Goal: Task Accomplishment & Management: Manage account settings

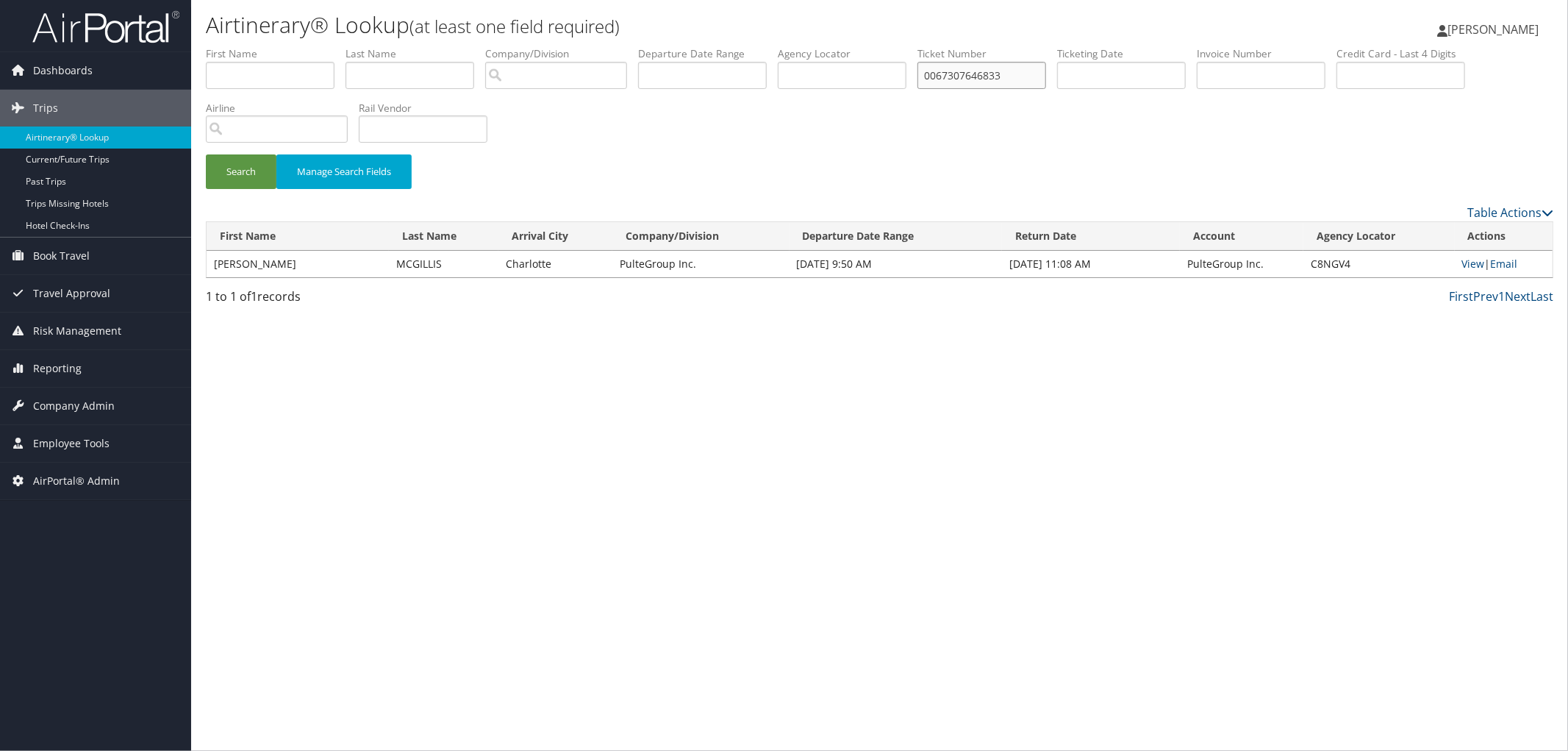
drag, startPoint x: 1053, startPoint y: 69, endPoint x: 848, endPoint y: 56, distance: 205.4
click at [848, 47] on ul "First Name Last Name Departure City Arrival City Company/Division Airport/City …" at bounding box center [879, 47] width 1347 height 0
click at [841, 62] on input "text" at bounding box center [841, 75] width 128 height 27
paste input "CYLVX0"
type input "CYLVX0"
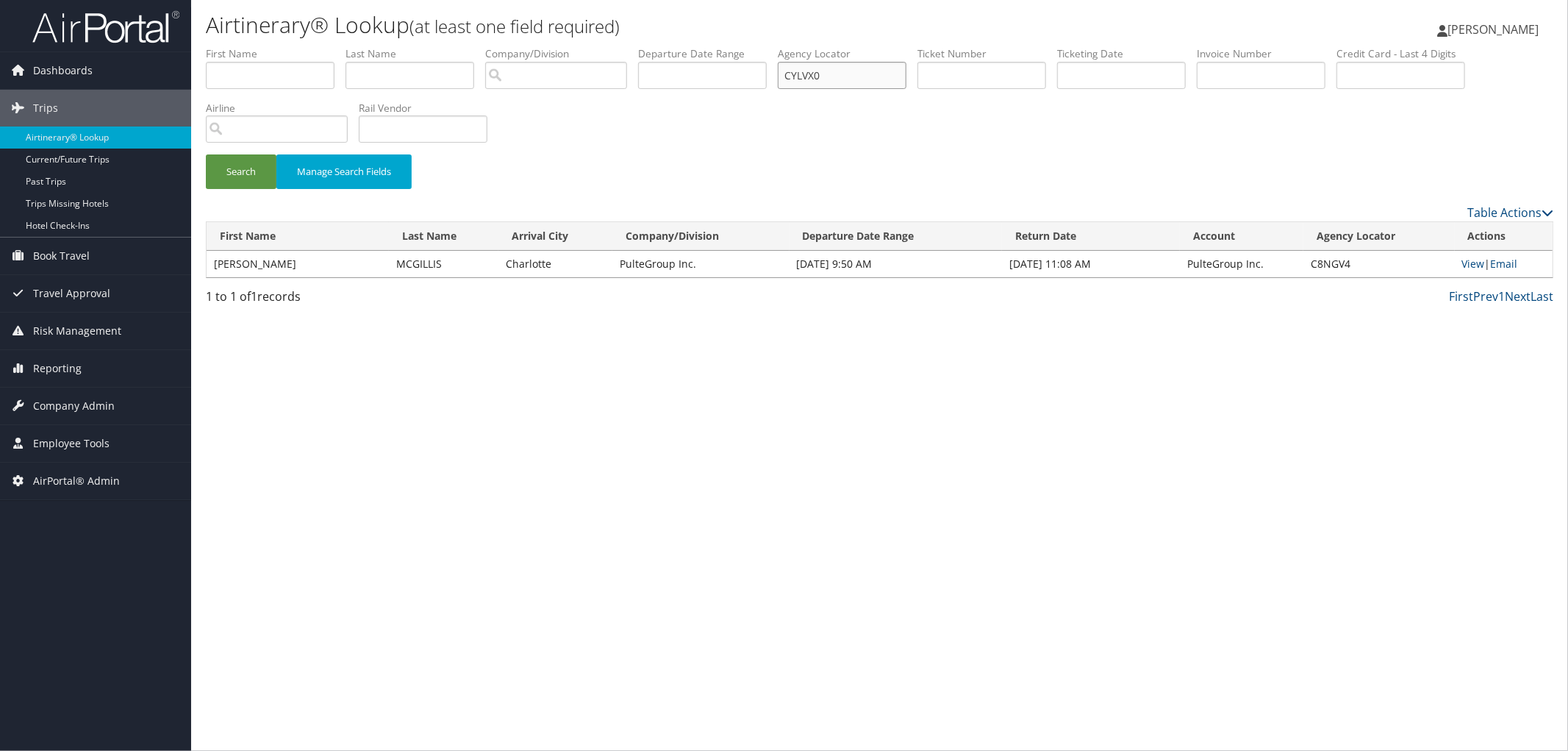
click at [206, 155] on button "Search" at bounding box center [241, 172] width 71 height 35
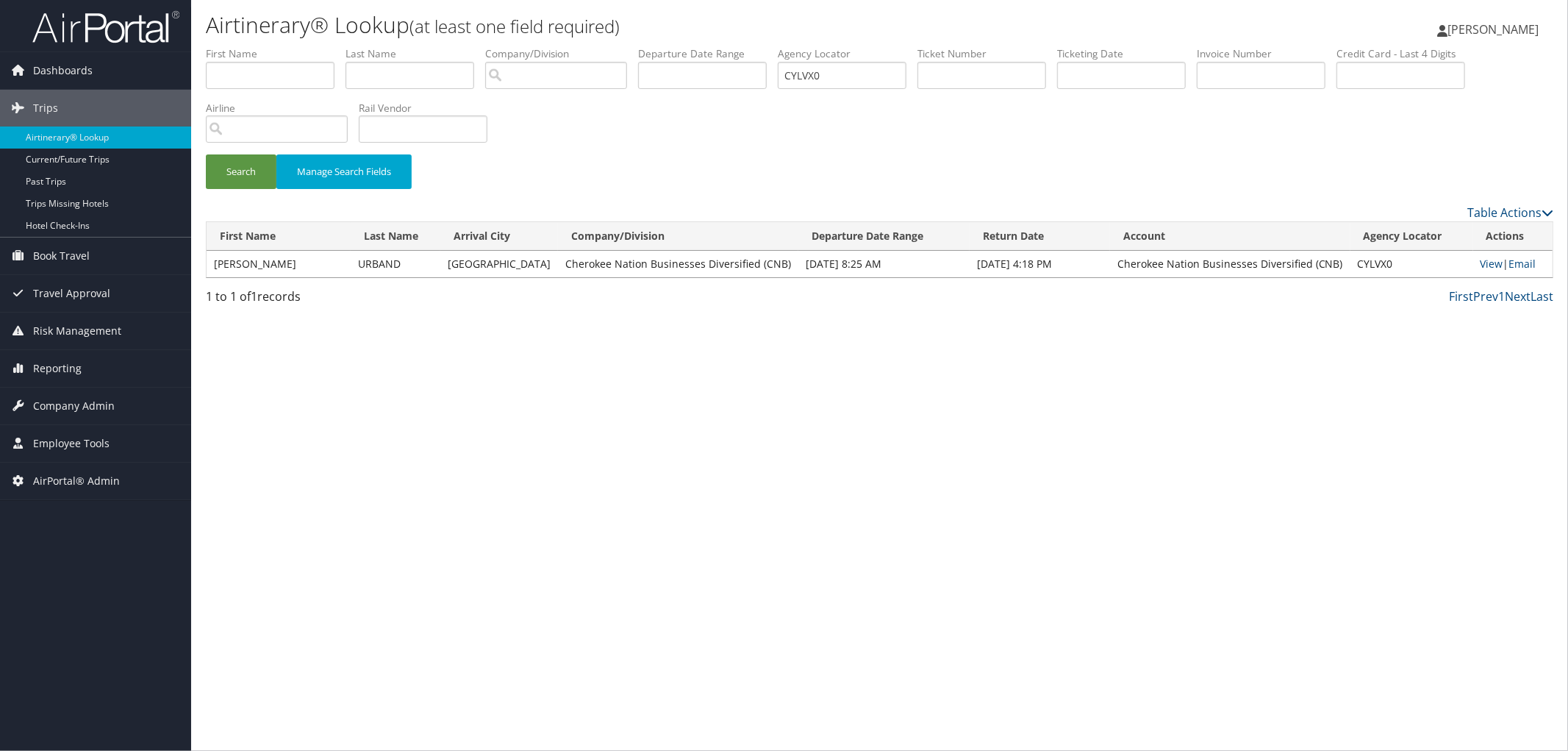
click at [624, 141] on div "Search Manage Search Fields" at bounding box center [880, 125] width 1370 height 158
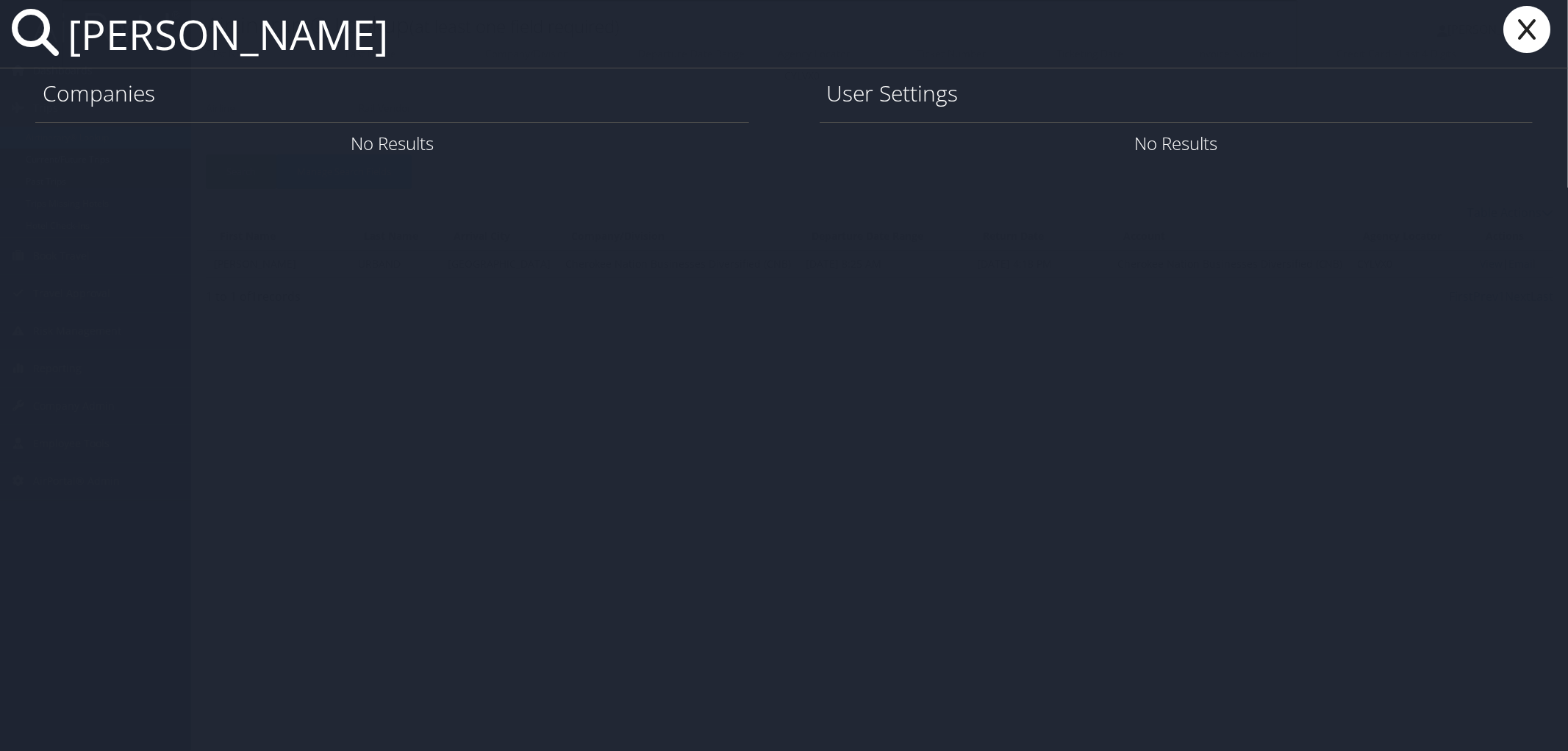
click at [415, 55] on input "kent jorgenson" at bounding box center [679, 34] width 1235 height 68
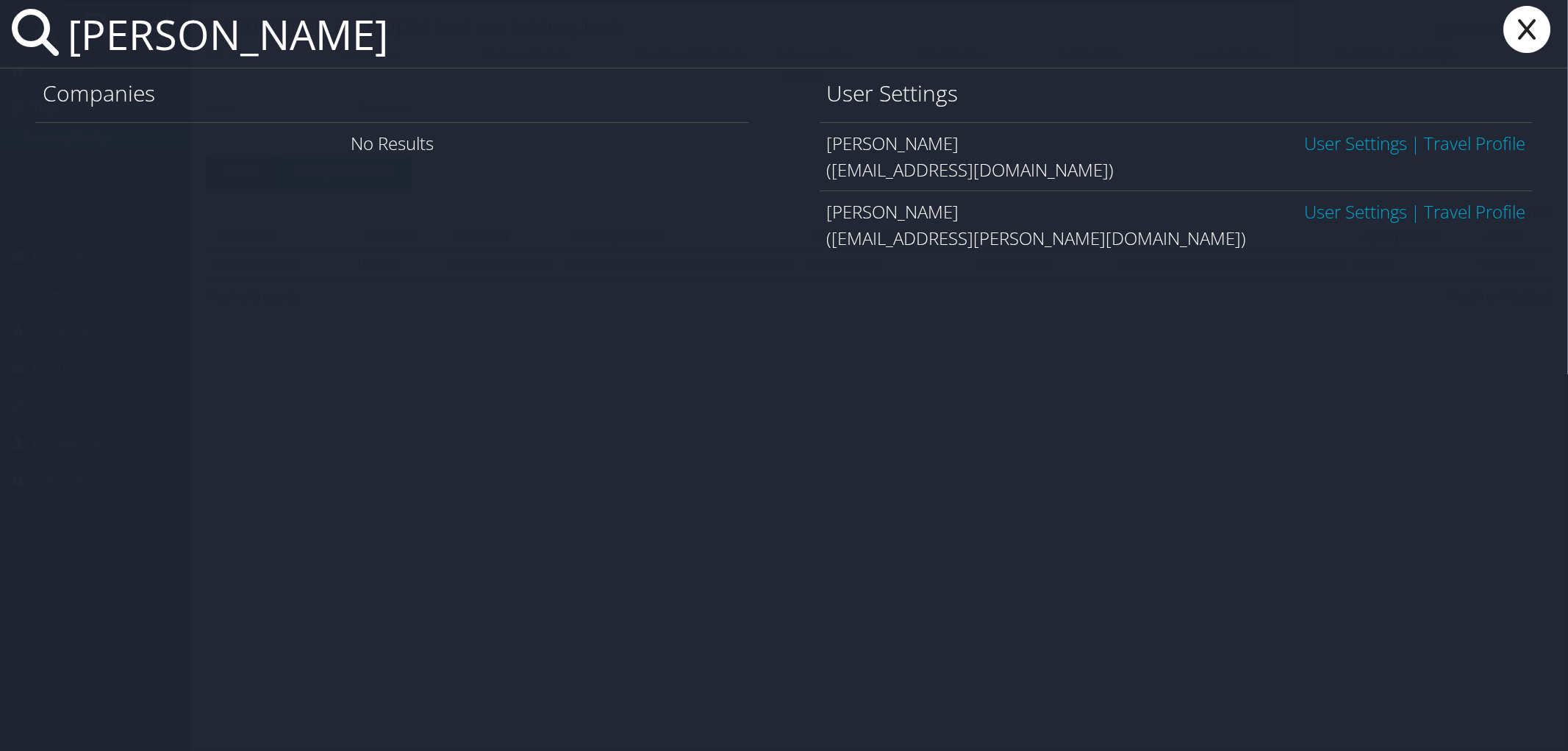
type input "kent jorgense"
click at [1351, 144] on link "User Settings" at bounding box center [1356, 143] width 103 height 24
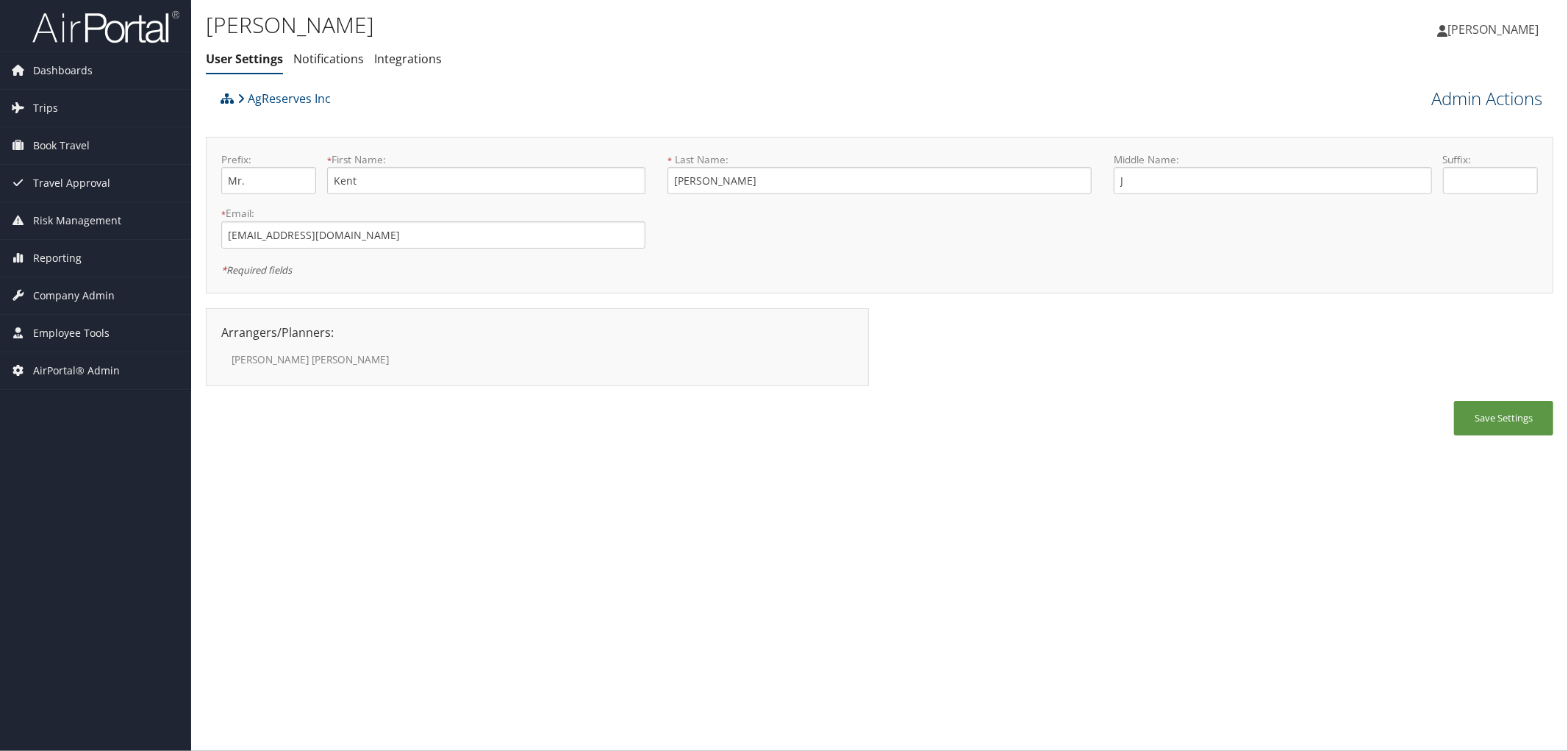
click at [1452, 104] on link "Admin Actions" at bounding box center [1487, 98] width 111 height 25
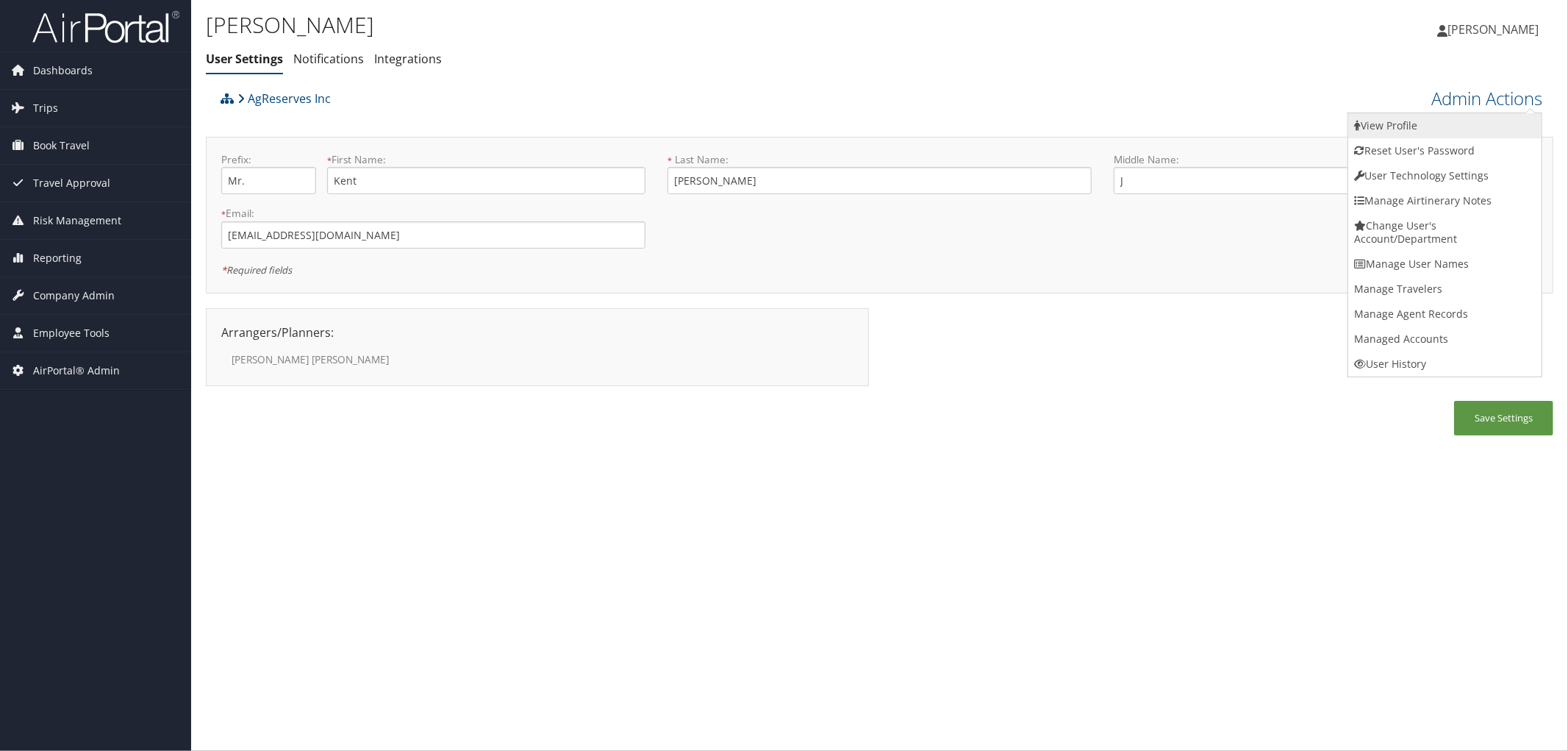
click at [1412, 122] on link "View Profile" at bounding box center [1445, 125] width 194 height 25
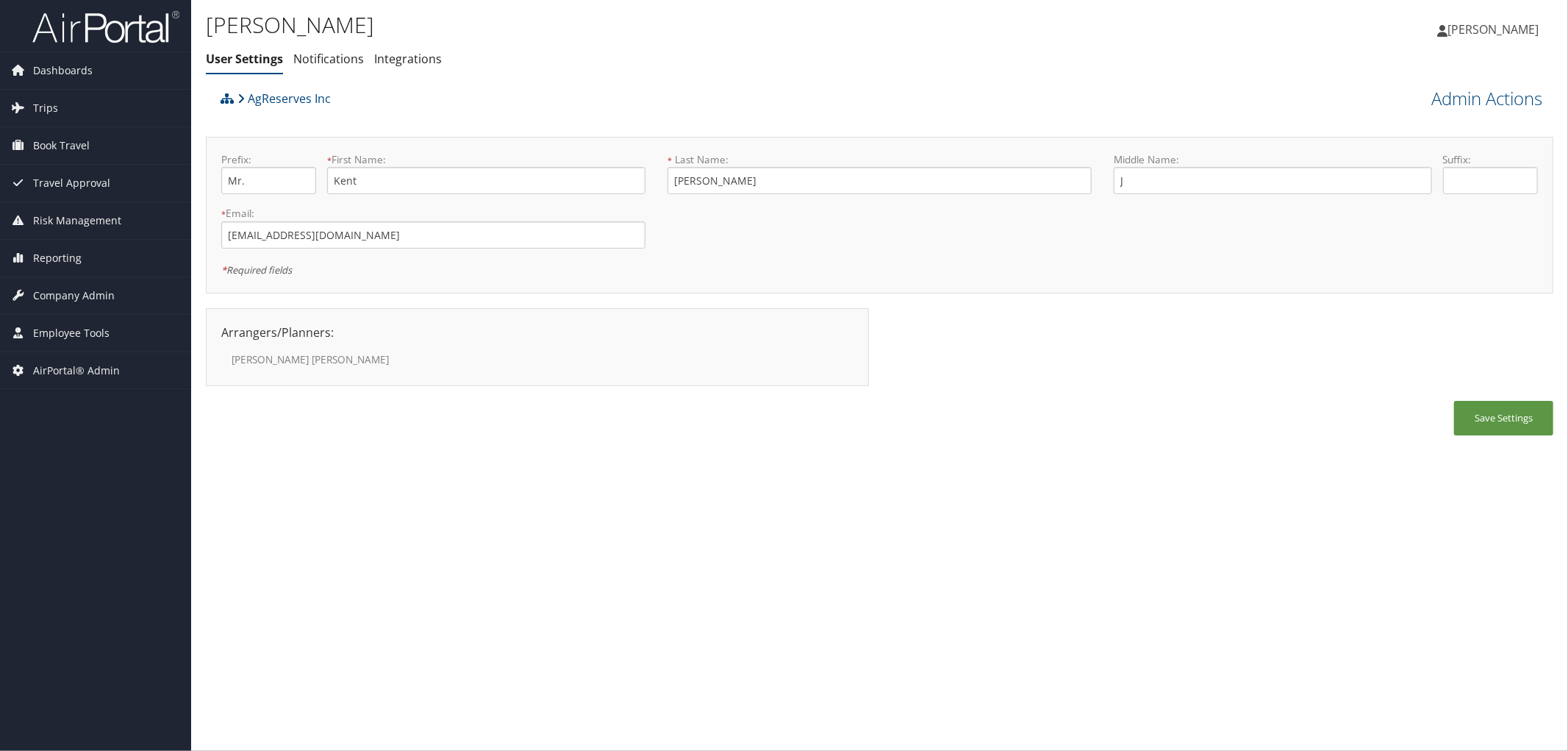
click at [504, 104] on div "AgReserves Inc" at bounding box center [711, 104] width 989 height 40
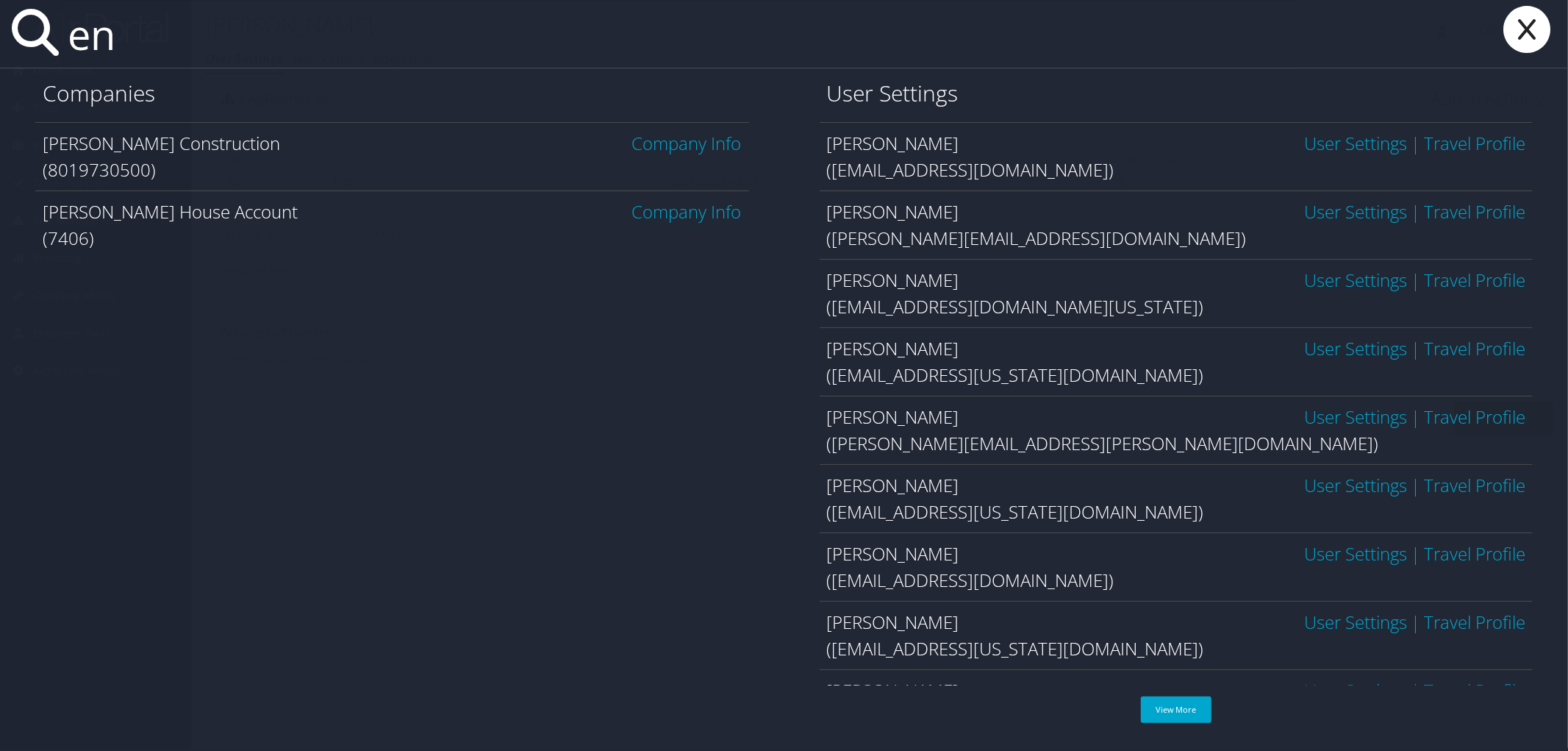
type input "n"
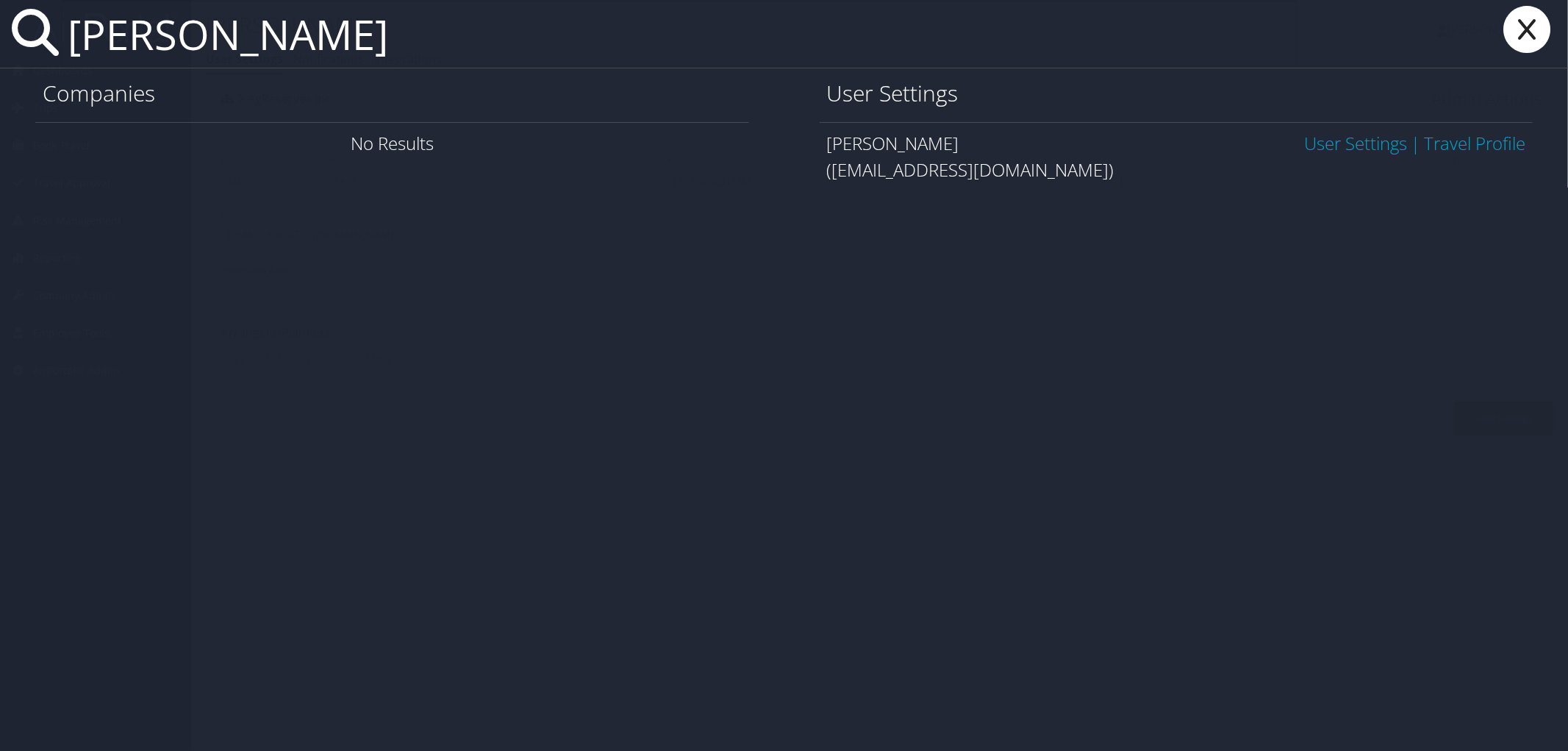
type input "kenneth jacobsen"
click at [1329, 153] on link "User Settings" at bounding box center [1356, 143] width 103 height 24
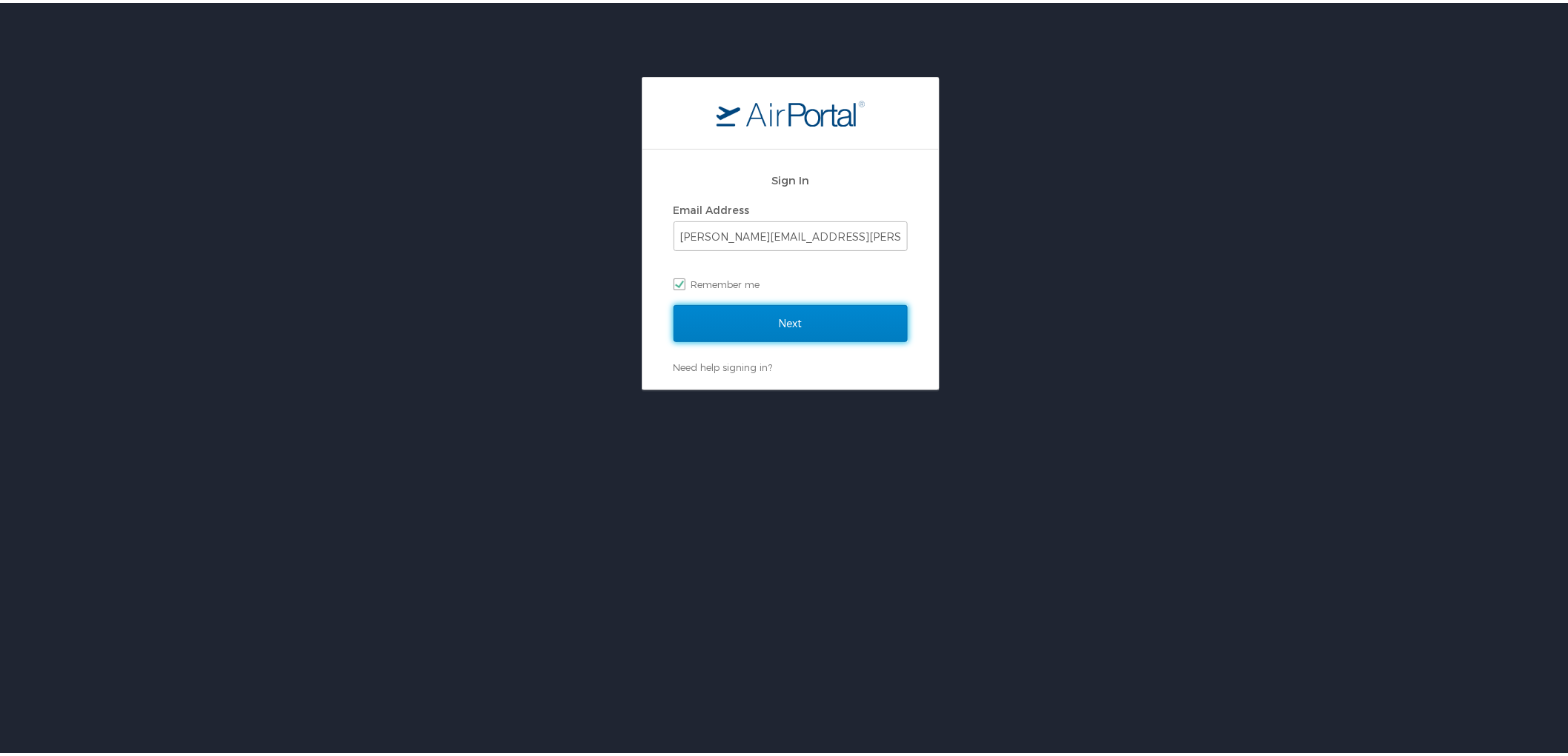
click at [854, 317] on input "Next" at bounding box center [790, 321] width 234 height 37
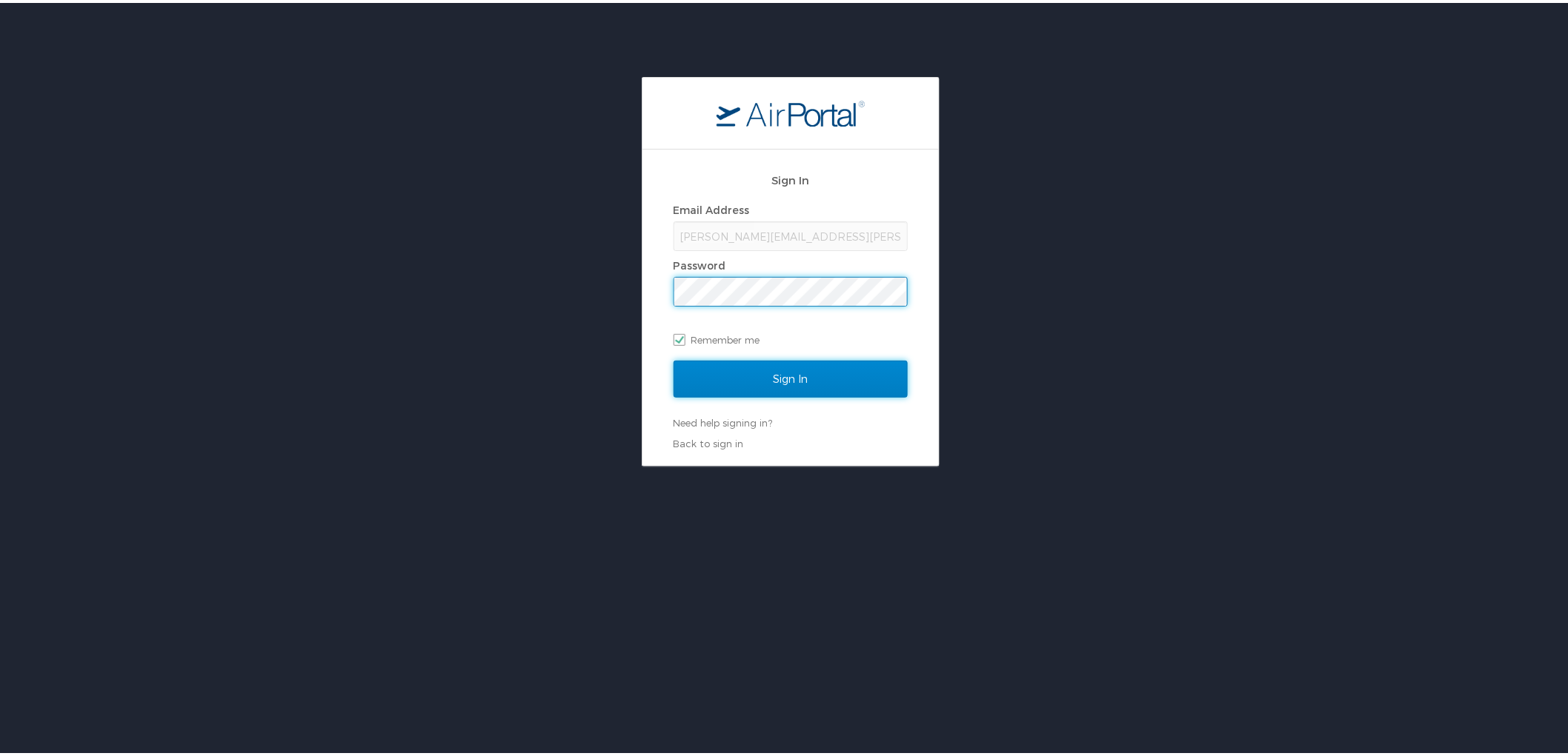
click at [796, 379] on input "Sign In" at bounding box center [790, 376] width 234 height 37
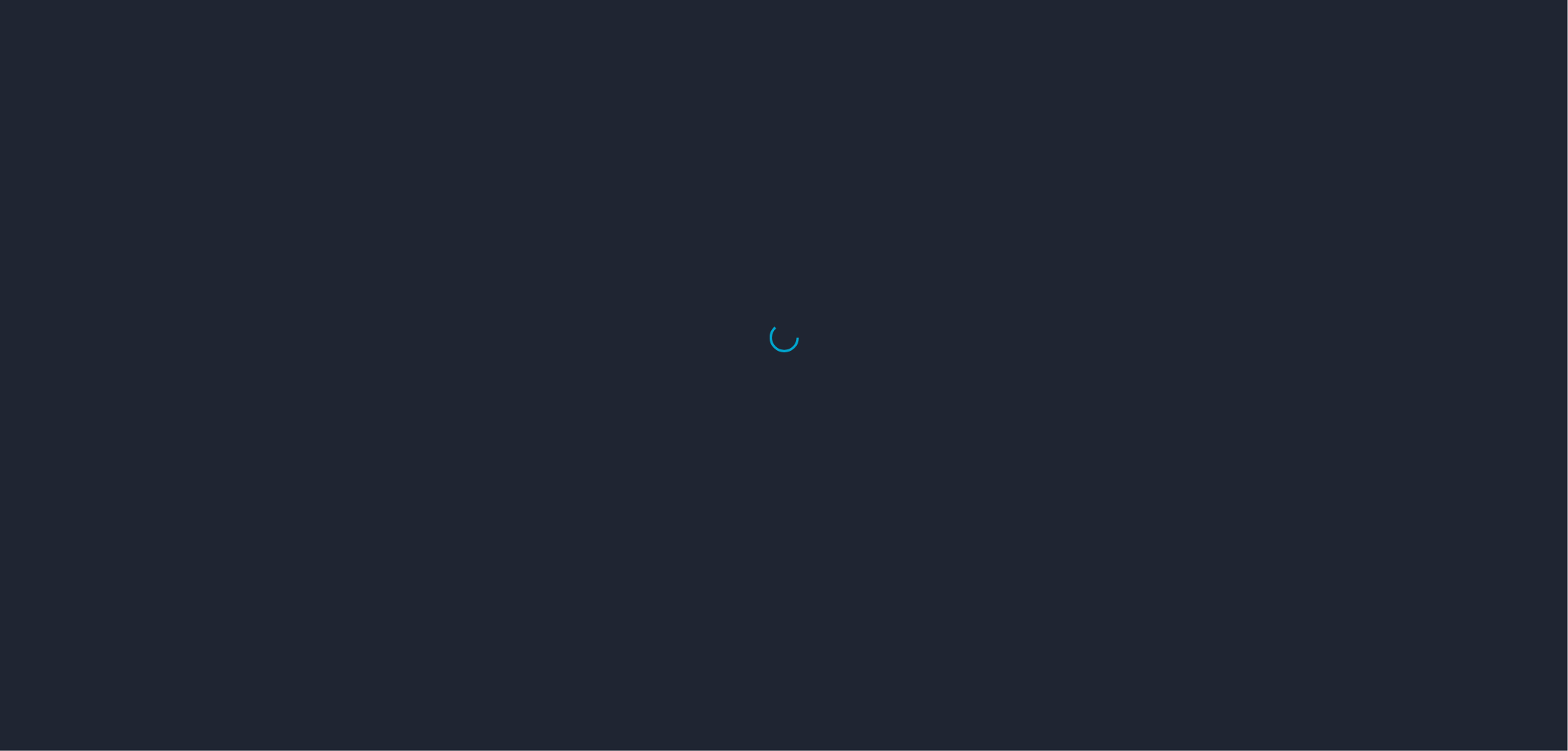
select select "US"
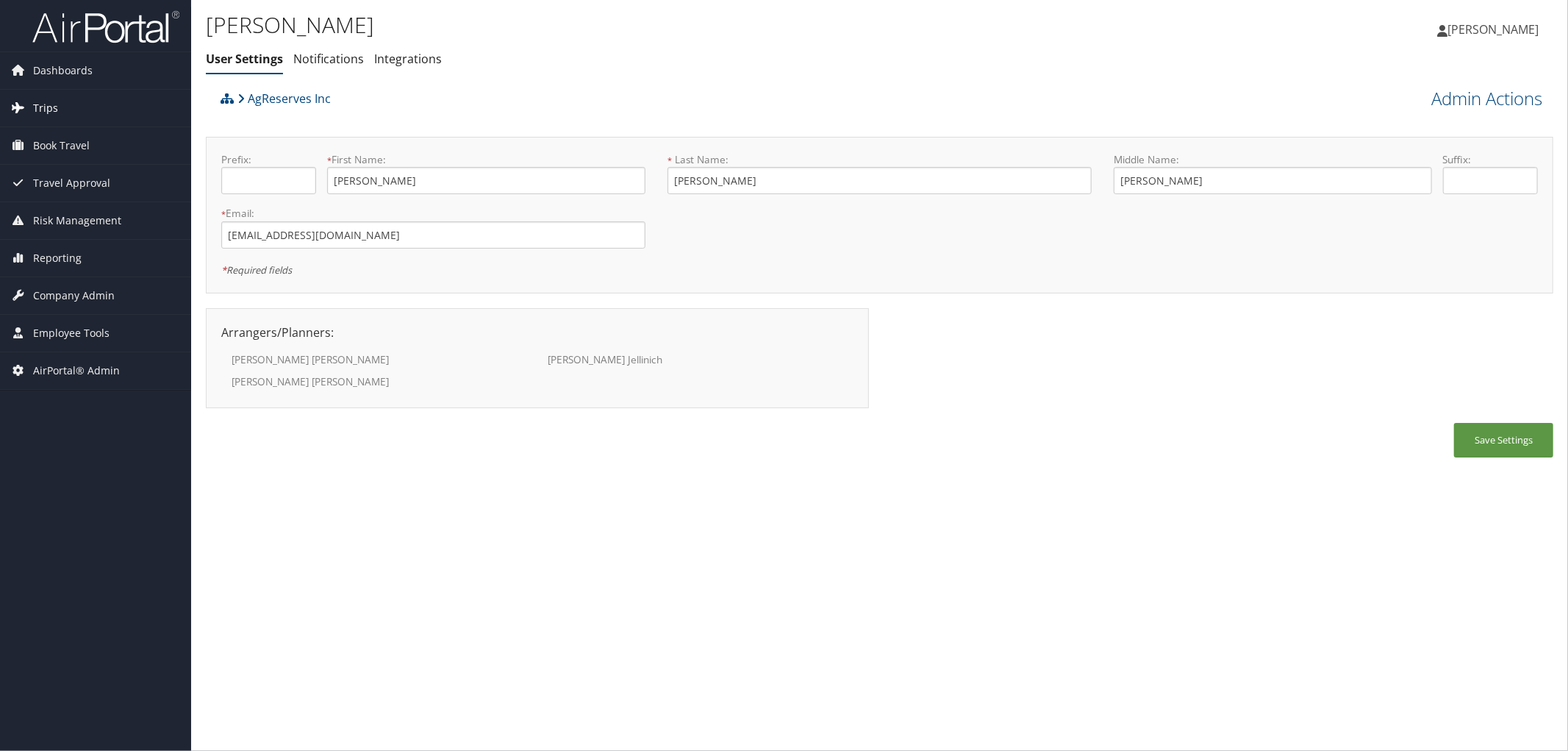
click at [44, 121] on span "Trips" at bounding box center [45, 107] width 25 height 37
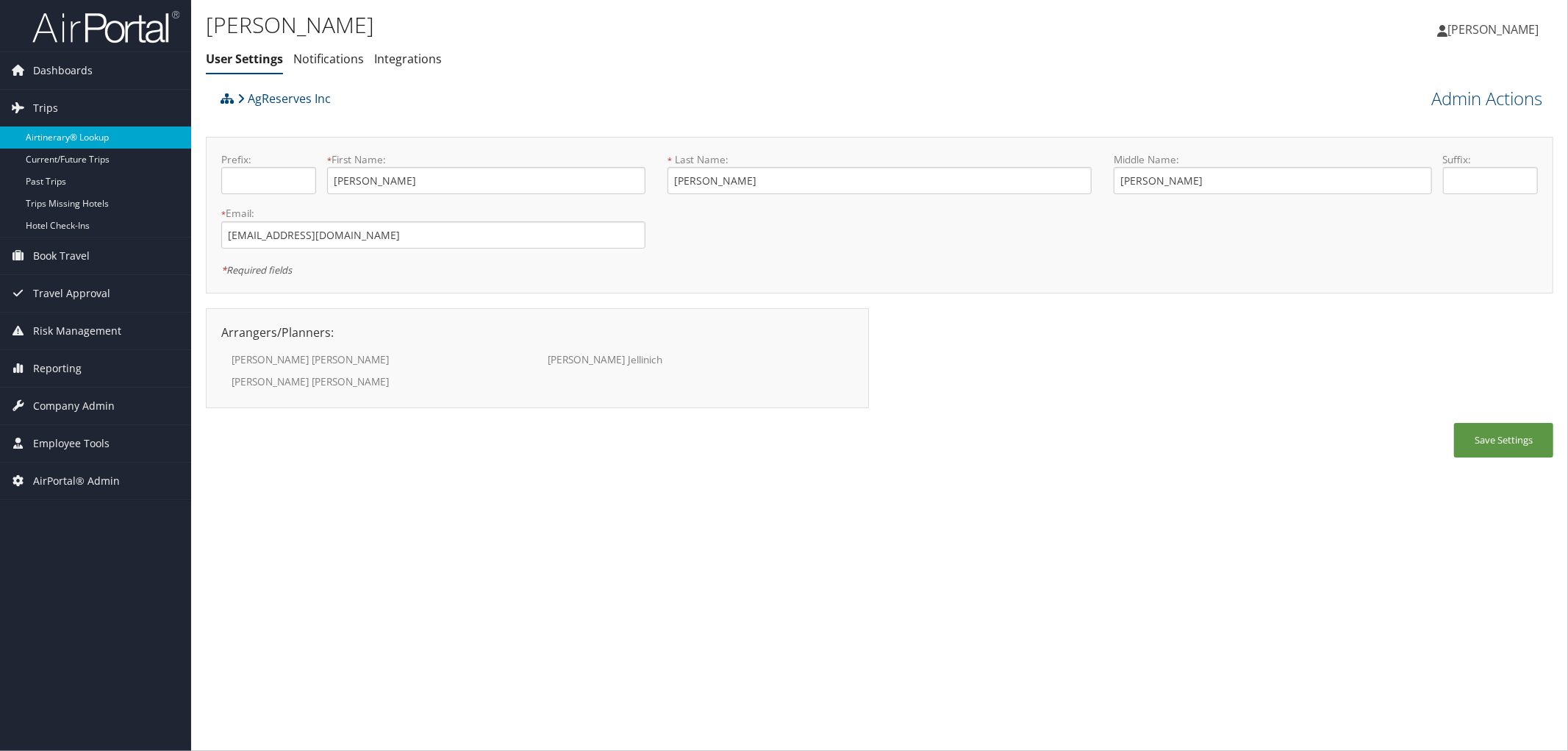
click at [62, 138] on link "Airtinerary® Lookup" at bounding box center [95, 137] width 191 height 22
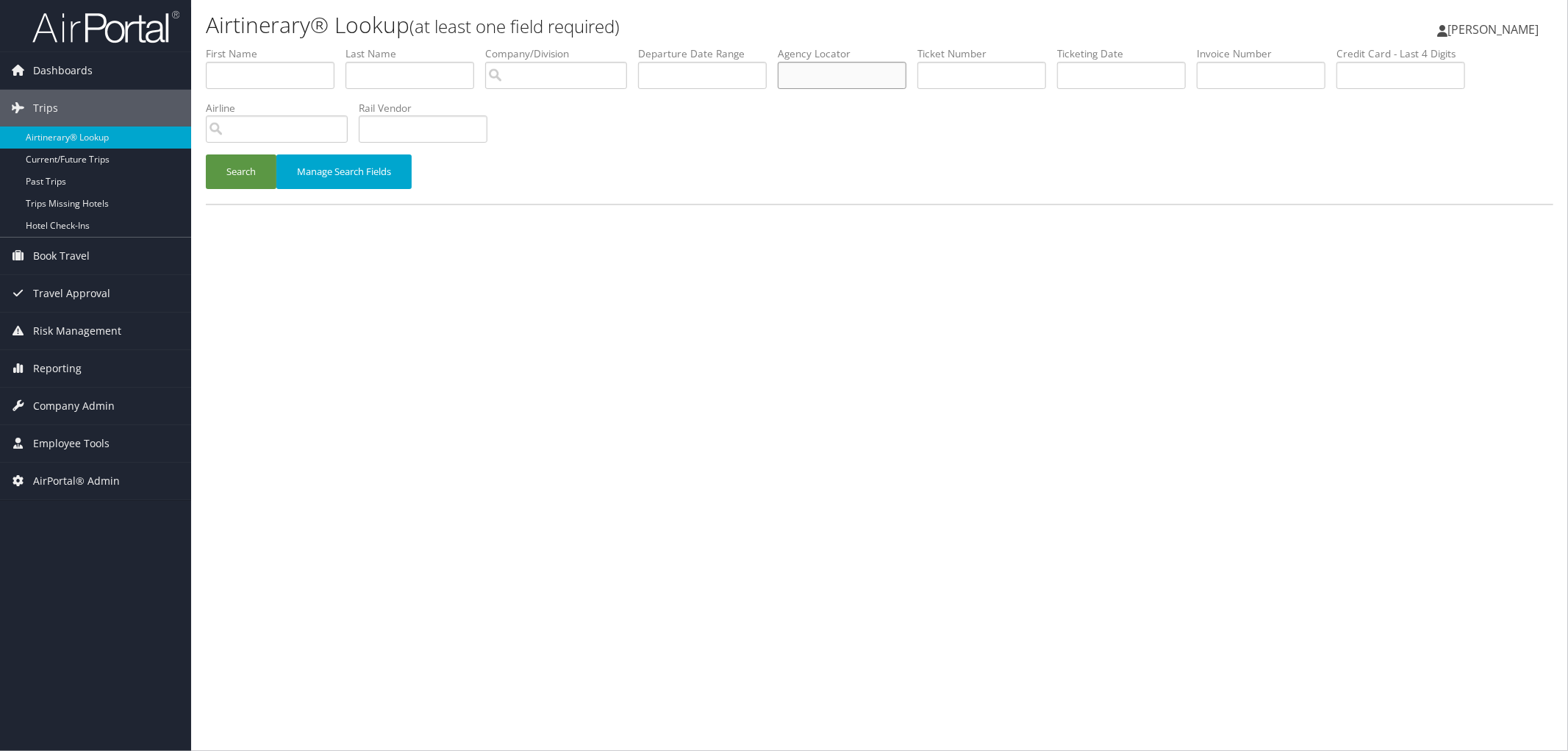
click at [872, 74] on input "text" at bounding box center [841, 75] width 128 height 27
paste input "CYLVX0"
type input "CYLVX0"
click at [255, 177] on button "Search" at bounding box center [241, 172] width 71 height 35
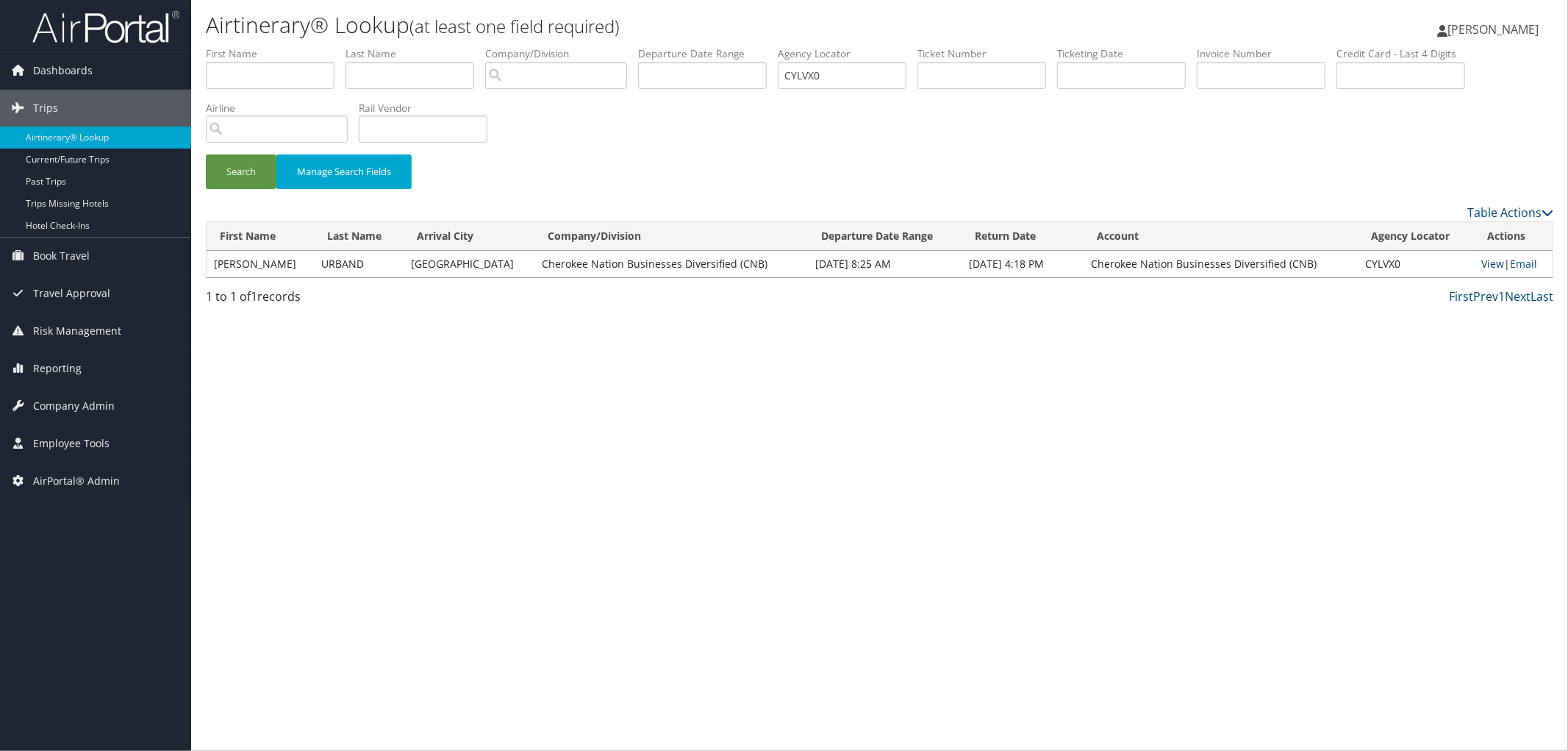
click at [1484, 265] on link "View" at bounding box center [1493, 264] width 23 height 14
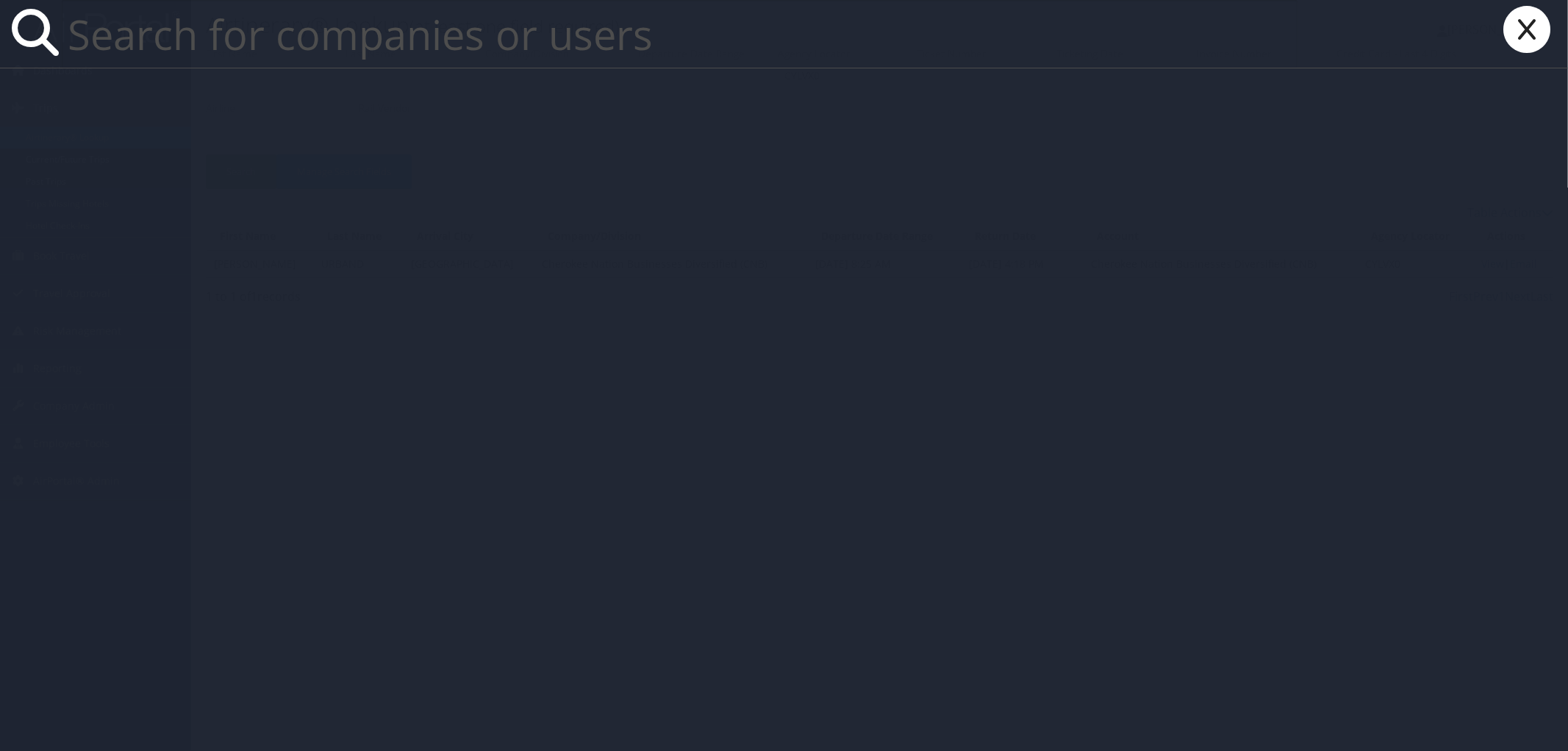
paste input "Arvind Kannan"
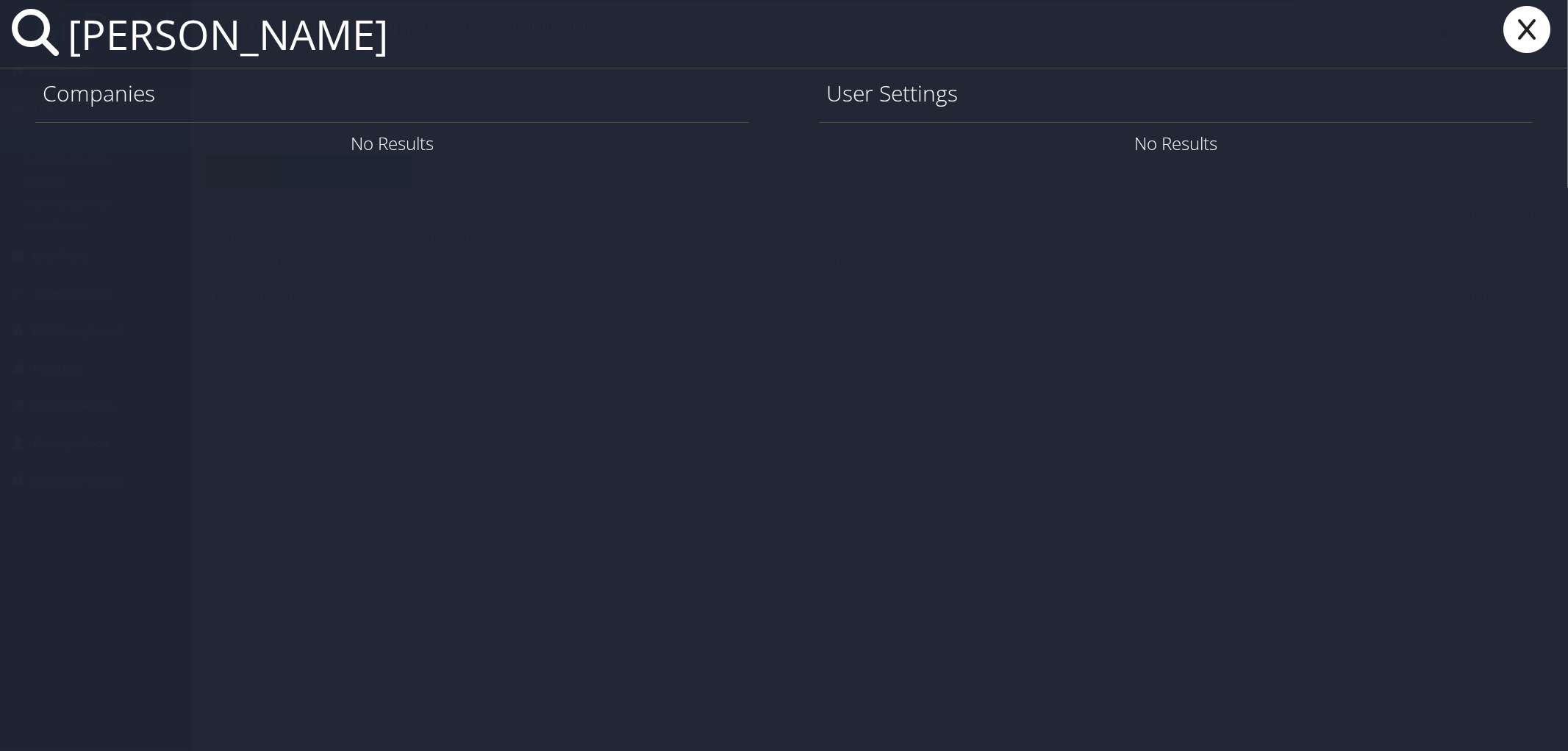
drag, startPoint x: 159, startPoint y: 29, endPoint x: 40, endPoint y: 35, distance: 119.2
click at [40, 35] on div "Arvind Kannan" at bounding box center [784, 34] width 1568 height 68
drag, startPoint x: 362, startPoint y: 44, endPoint x: 201, endPoint y: 41, distance: 161.0
click at [201, 41] on input "Arvind Kannan" at bounding box center [679, 34] width 1235 height 68
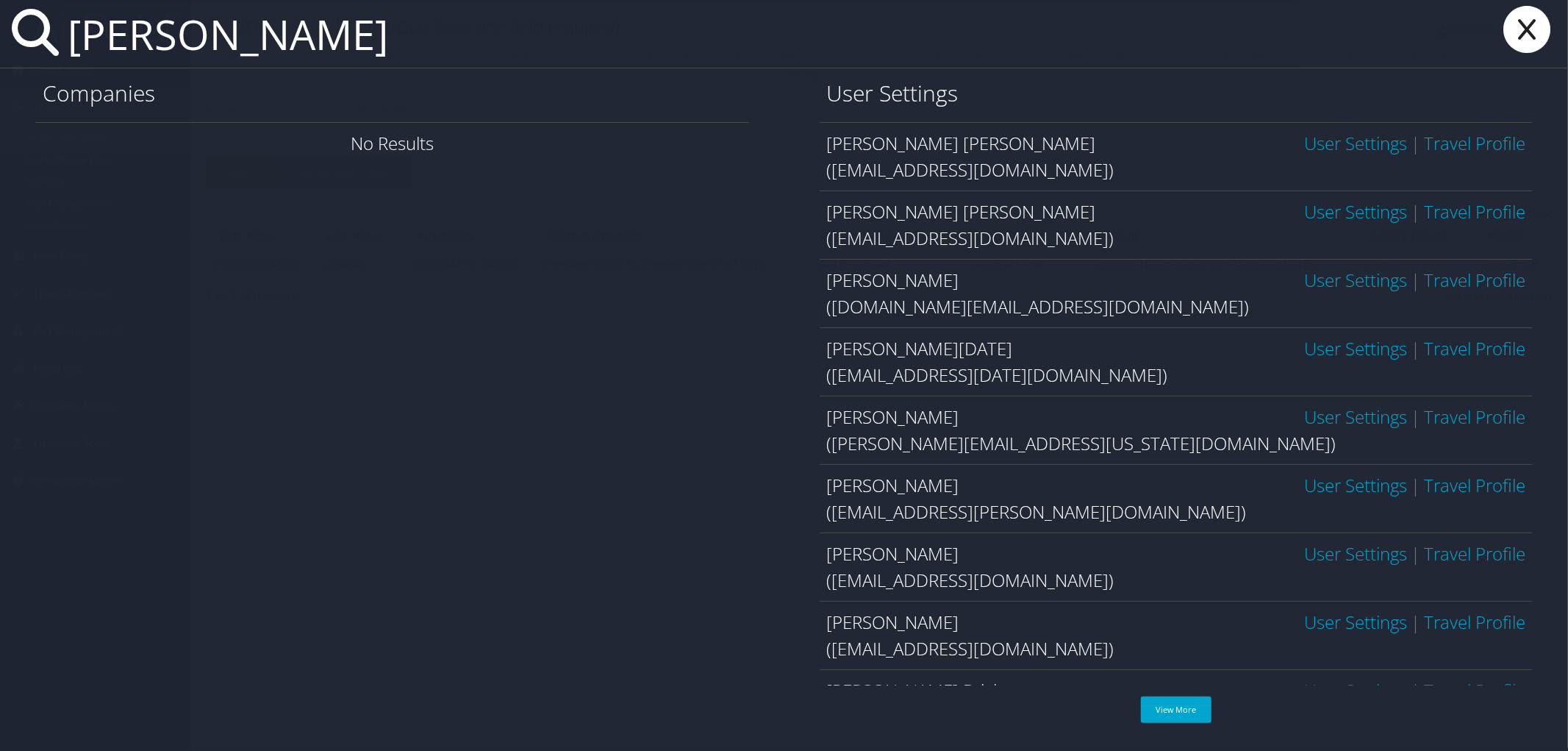
drag, startPoint x: 164, startPoint y: 45, endPoint x: 30, endPoint y: 17, distance: 136.9
click at [30, 17] on div "Arvind" at bounding box center [784, 34] width 1568 height 68
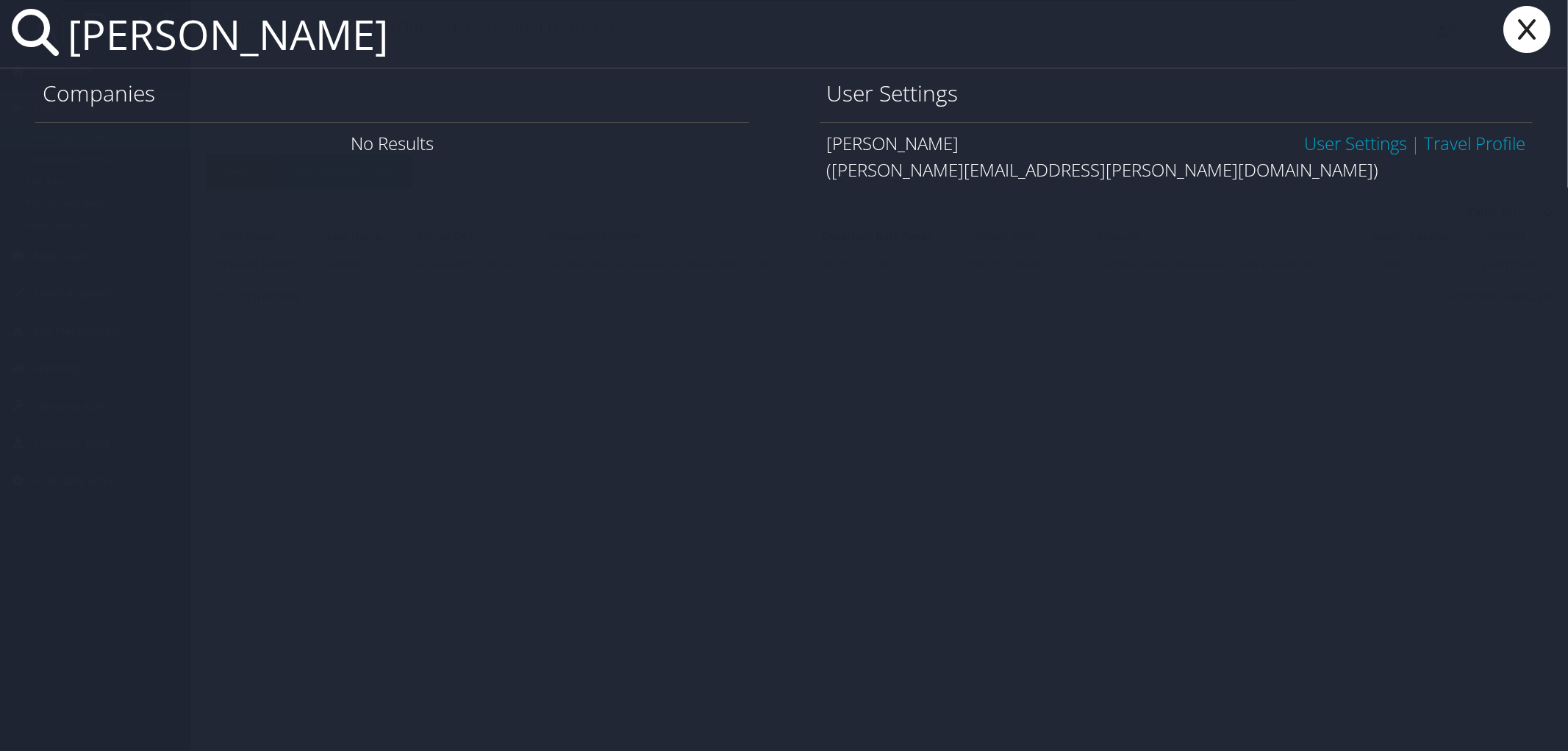
type input "mildred pointer"
click at [1349, 137] on link "User Settings" at bounding box center [1356, 143] width 103 height 24
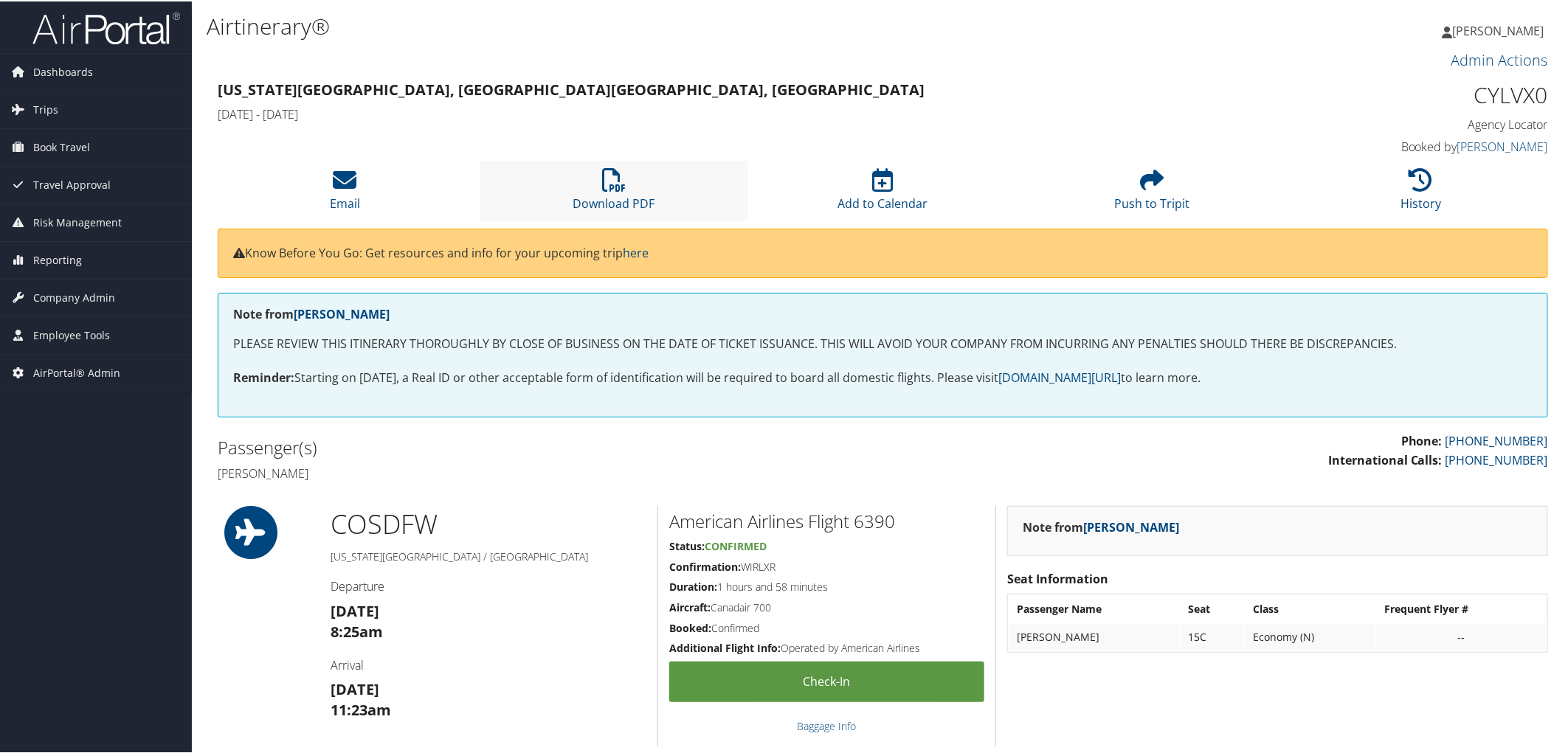
click at [588, 184] on li "Download PDF" at bounding box center [615, 189] width 270 height 59
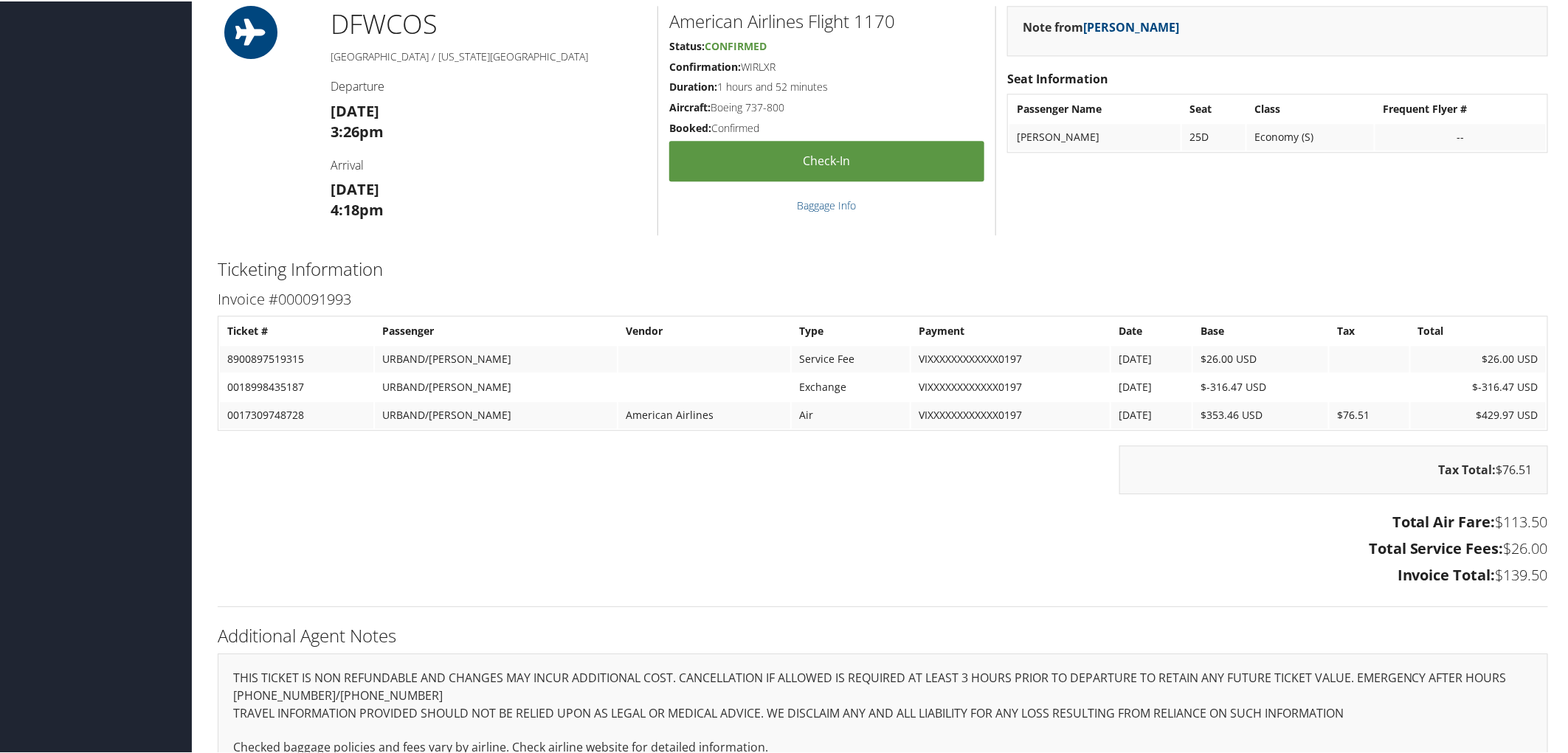
scroll to position [1885, 0]
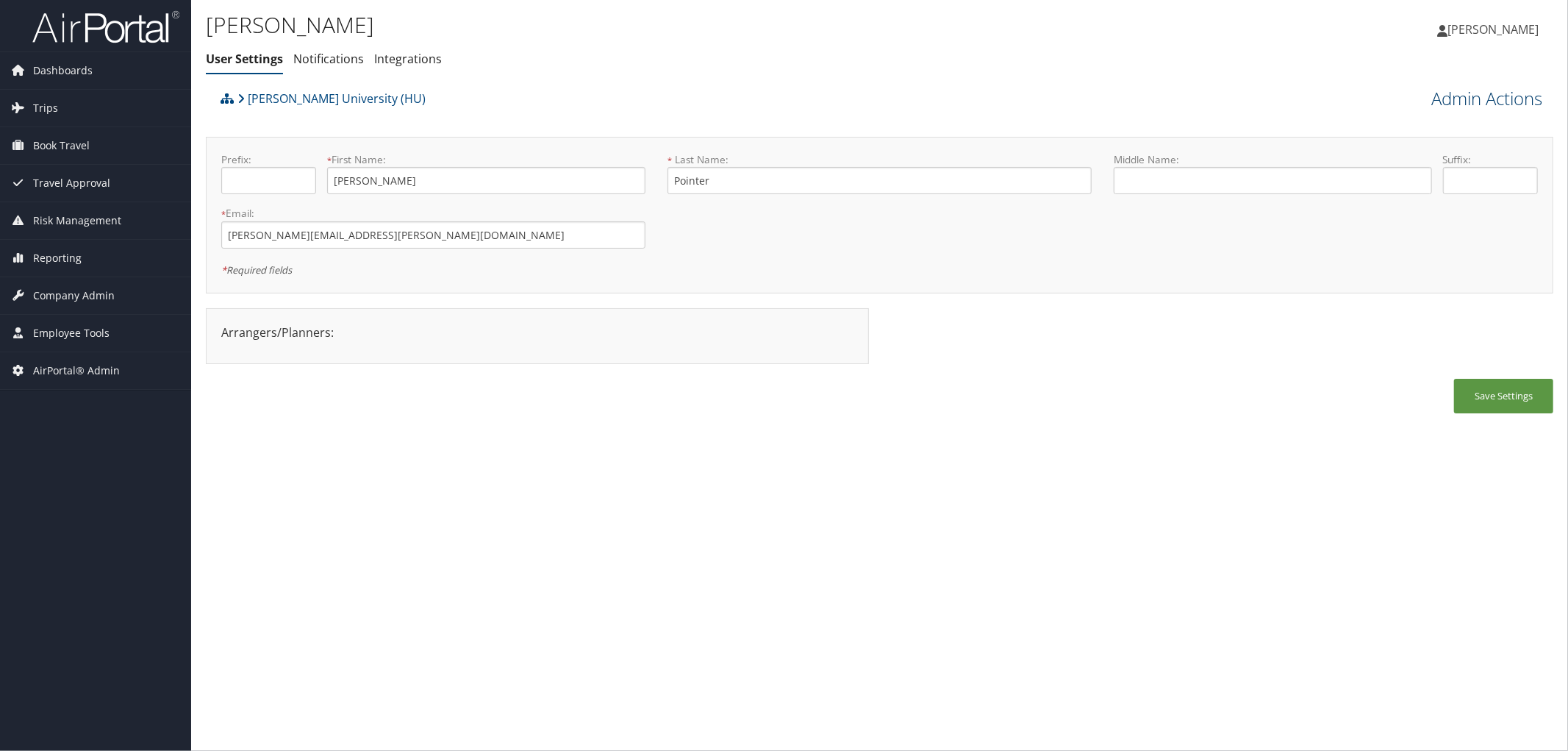
click at [1446, 105] on link "Admin Actions" at bounding box center [1487, 98] width 111 height 25
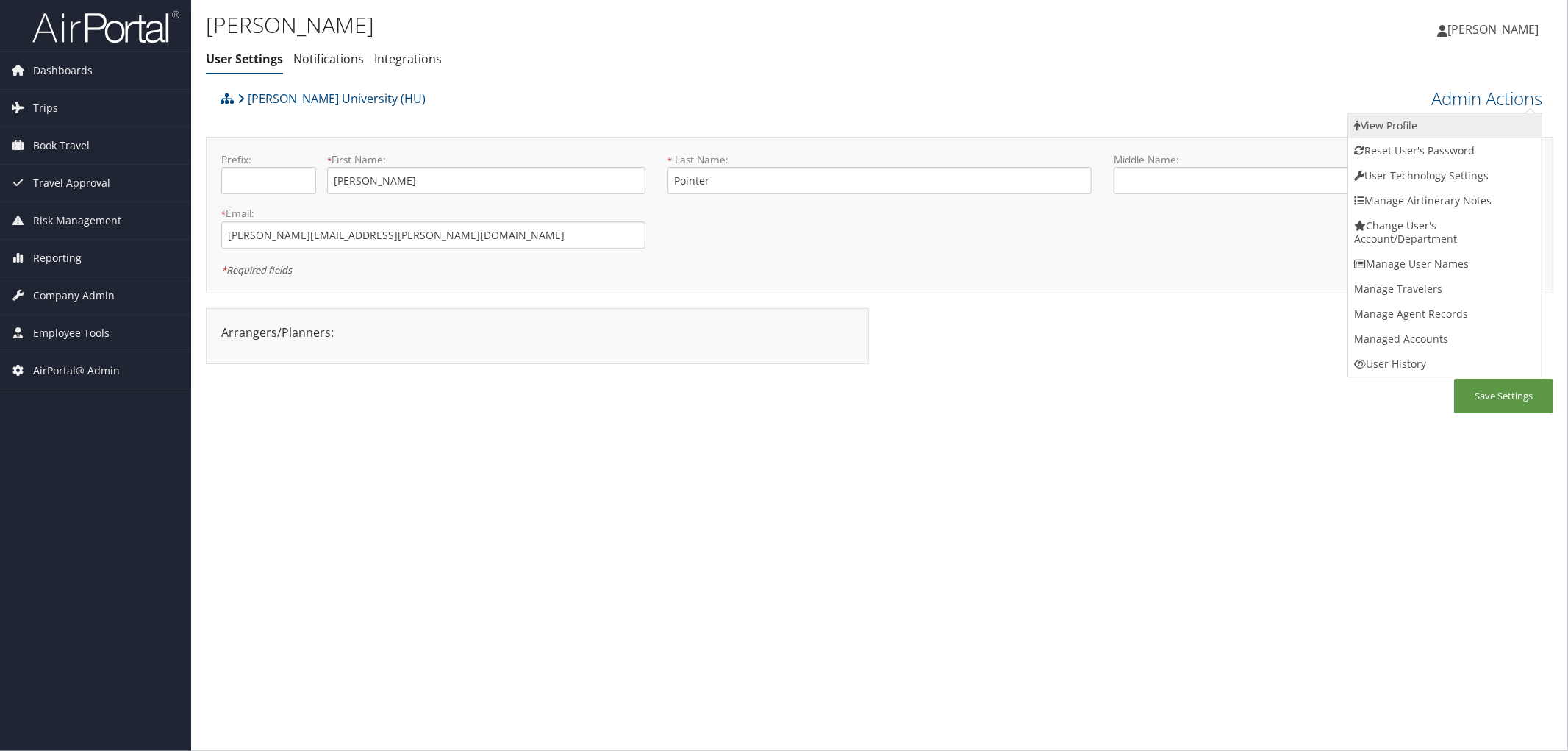
click at [1387, 118] on link "View Profile" at bounding box center [1445, 125] width 194 height 25
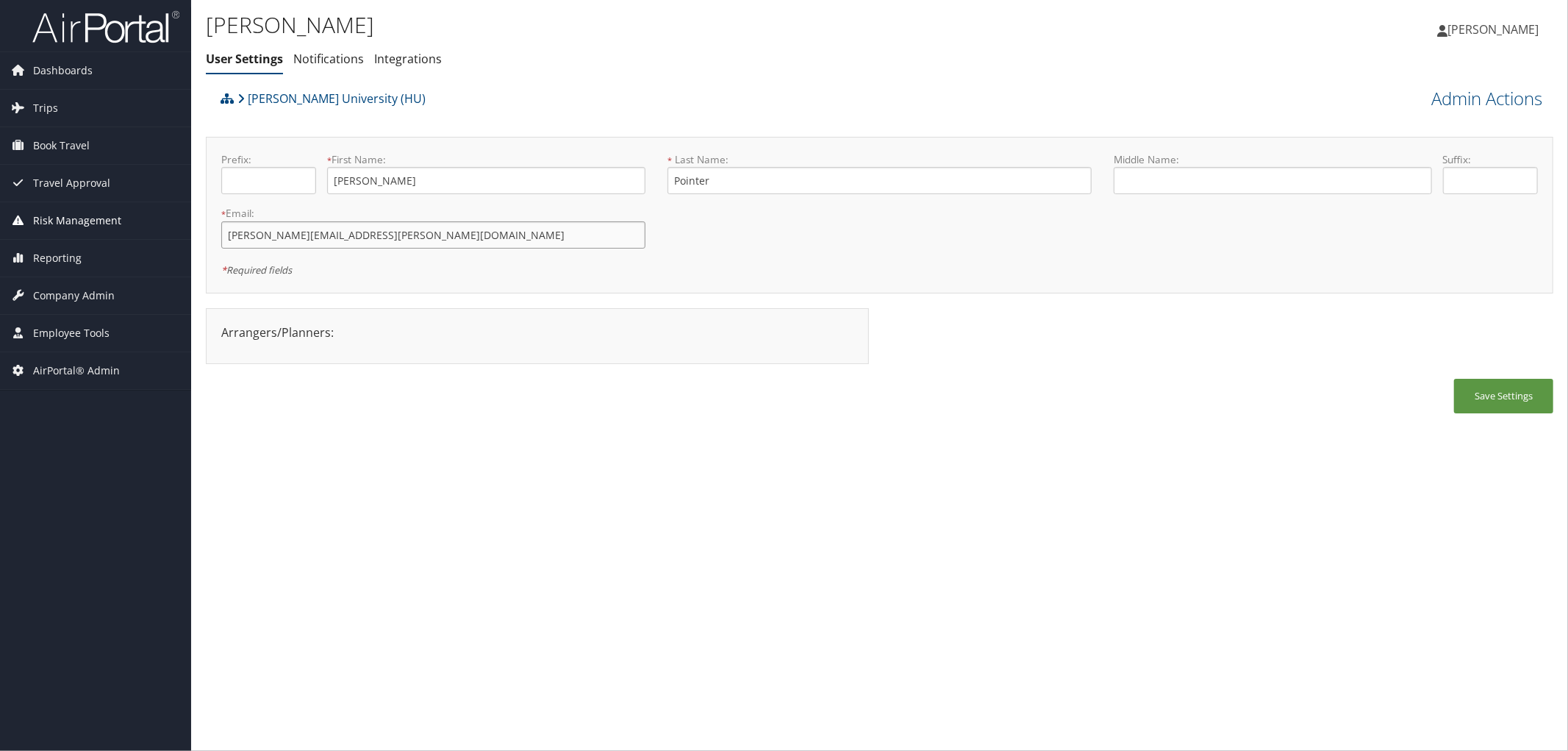
drag, startPoint x: 414, startPoint y: 227, endPoint x: 82, endPoint y: 208, distance: 332.5
click at [82, 208] on div "Dashboards AirPortal 360™ (Manager) AirPortal 360™ (Agent) My Travel Dashboard …" at bounding box center [784, 376] width 1568 height 751
click at [339, 98] on link "[PERSON_NAME] University (HU)" at bounding box center [331, 98] width 188 height 29
drag, startPoint x: 379, startPoint y: 107, endPoint x: 248, endPoint y: 111, distance: 131.1
click at [248, 111] on div "[PERSON_NAME] University (HU)" at bounding box center [711, 104] width 989 height 40
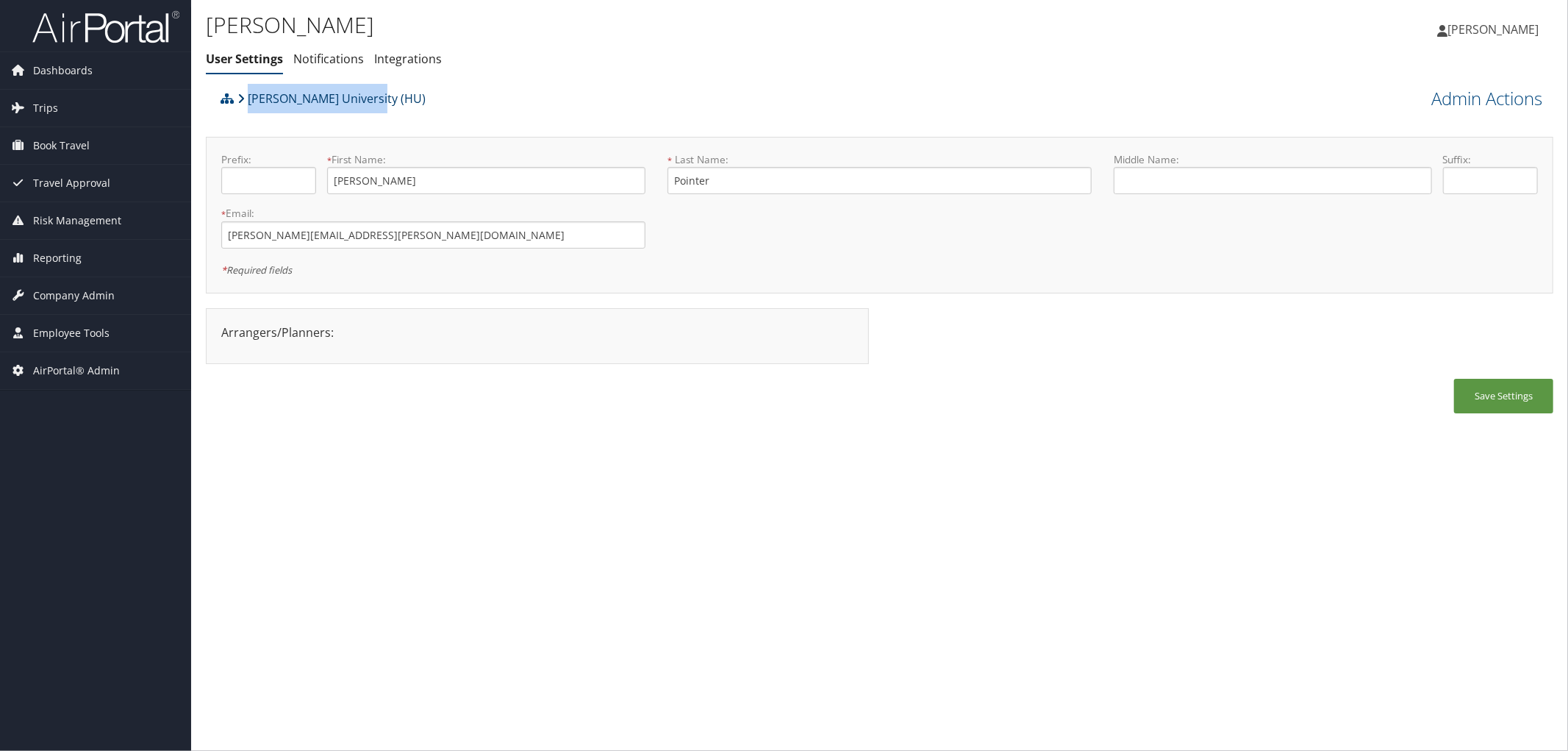
copy link "[PERSON_NAME] University (HU)"
drag, startPoint x: 388, startPoint y: 231, endPoint x: 189, endPoint y: 236, distance: 199.1
click at [189, 236] on div "Dashboards AirPortal 360™ (Manager) AirPortal 360™ (Agent) My Travel Dashboard …" at bounding box center [784, 376] width 1568 height 751
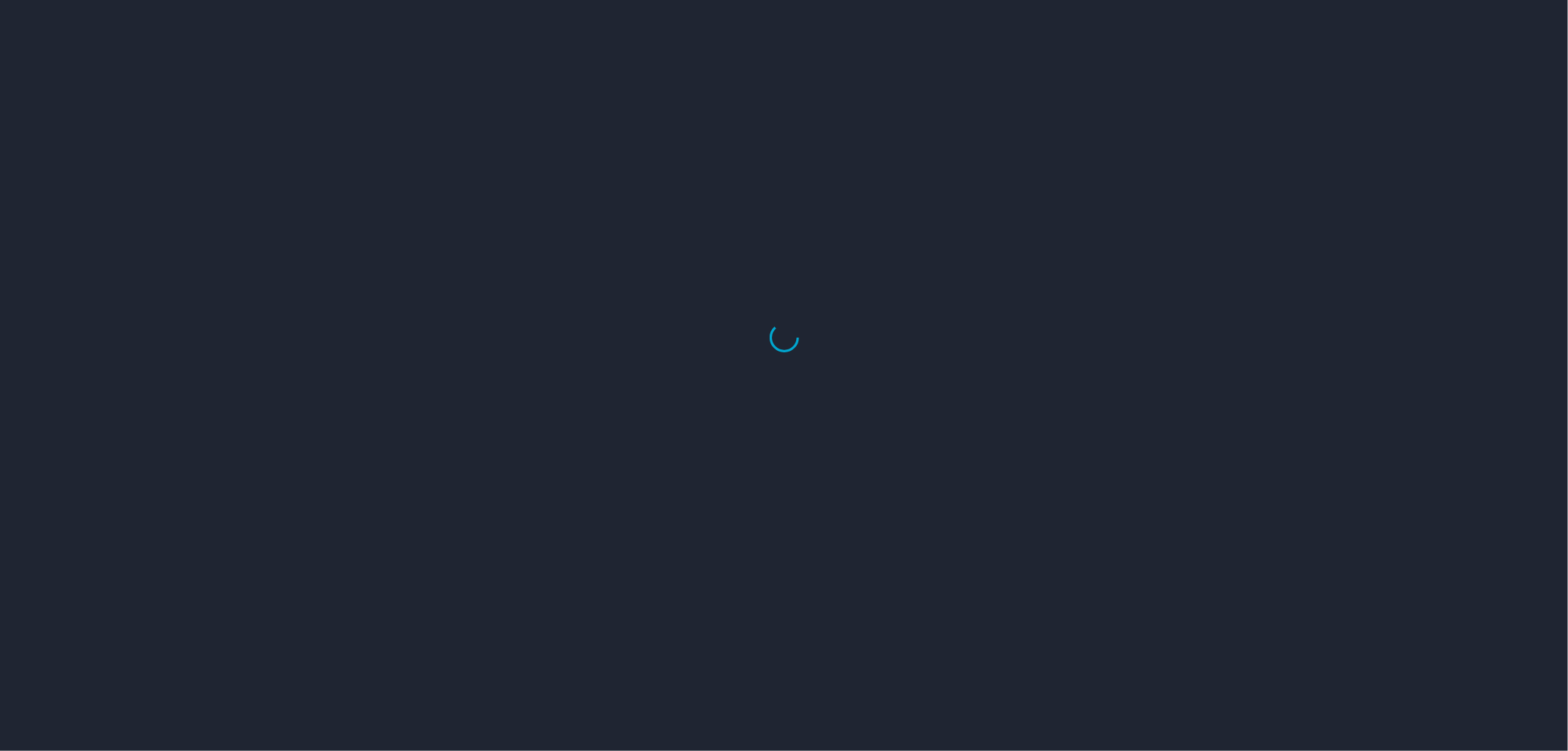
select select "US"
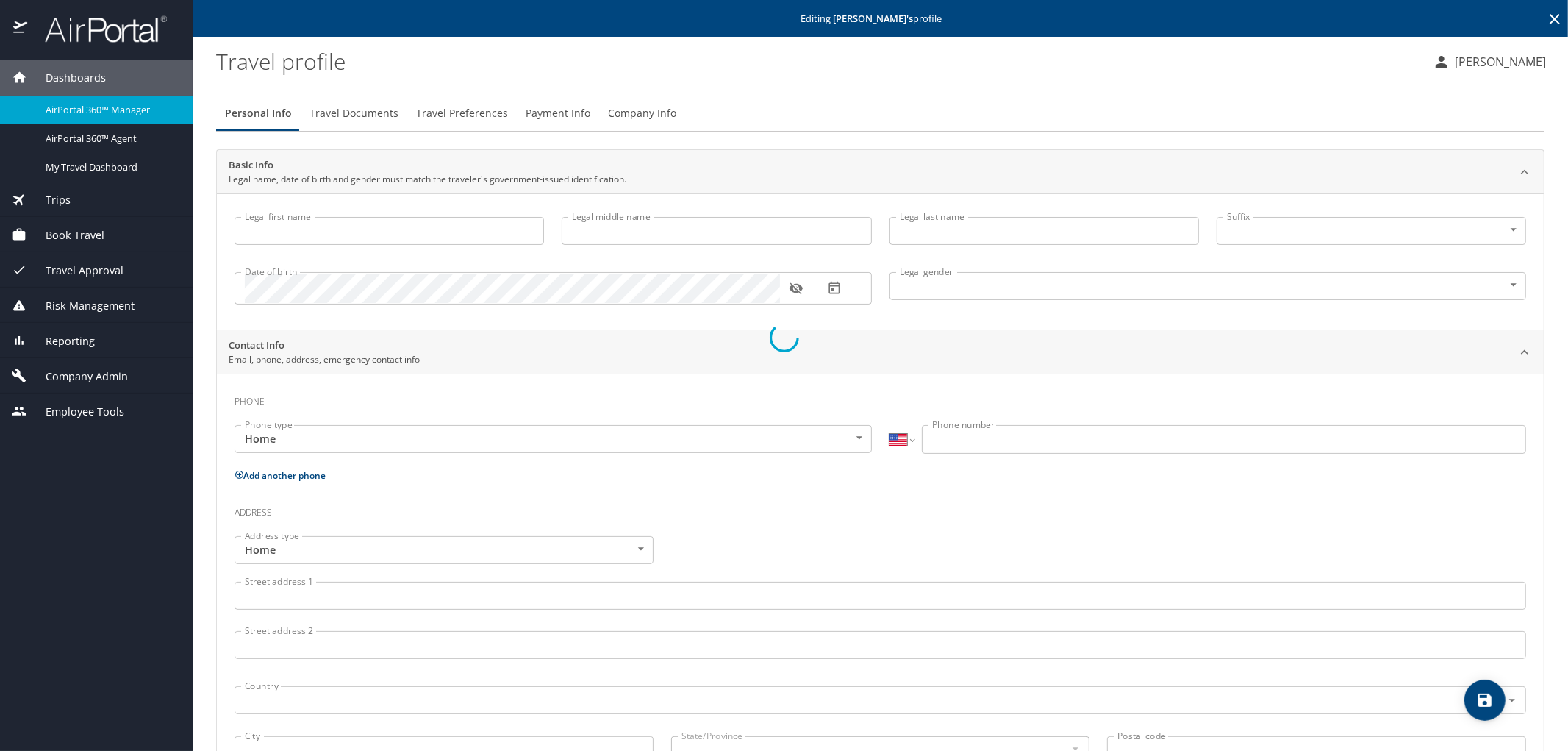
type input "Mildred"
type input "Pointer"
type input "Female"
type input "James"
type input "Rudd"
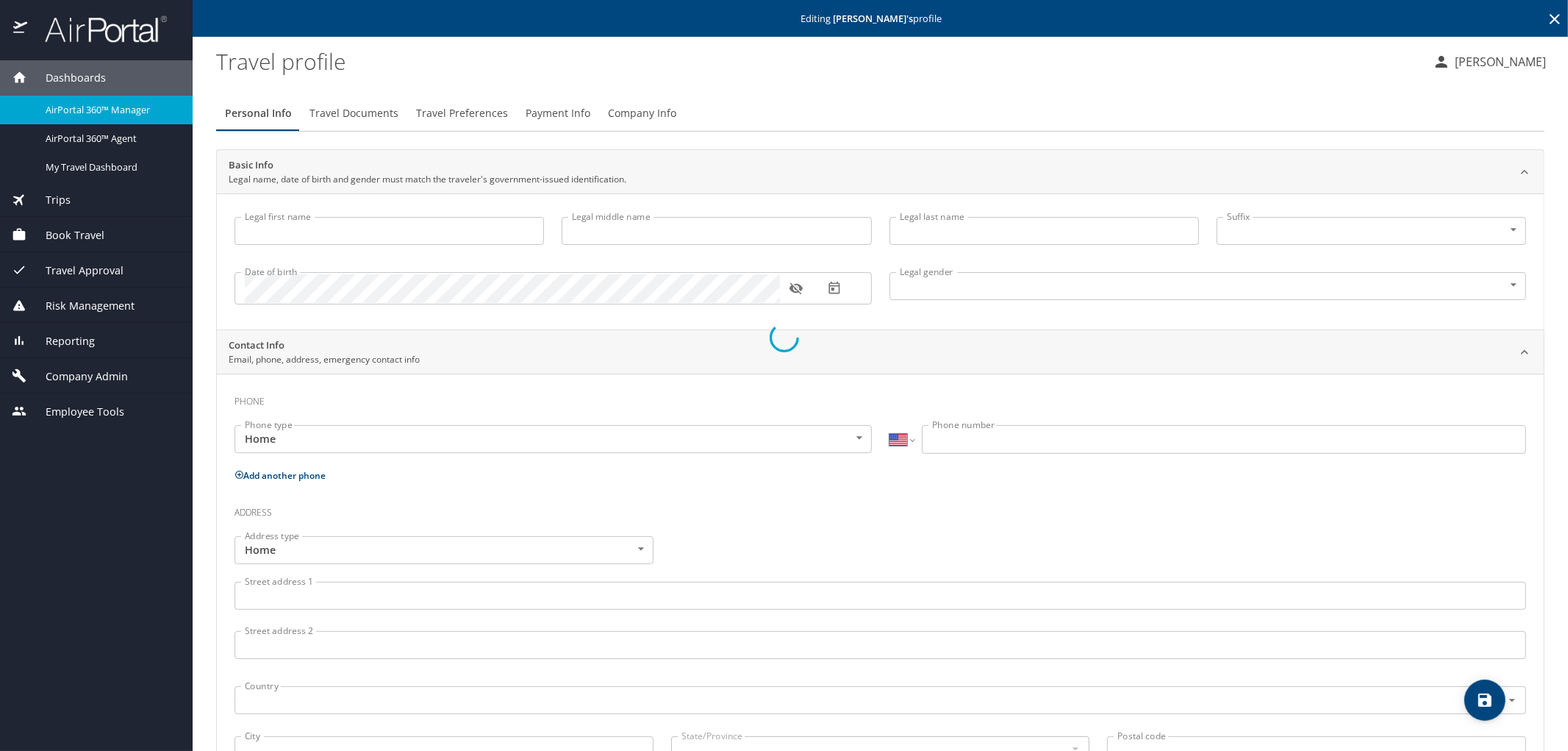
type input "(857) 269-8755"
type input "jamesruddinformatics@gmail.com"
select select "US"
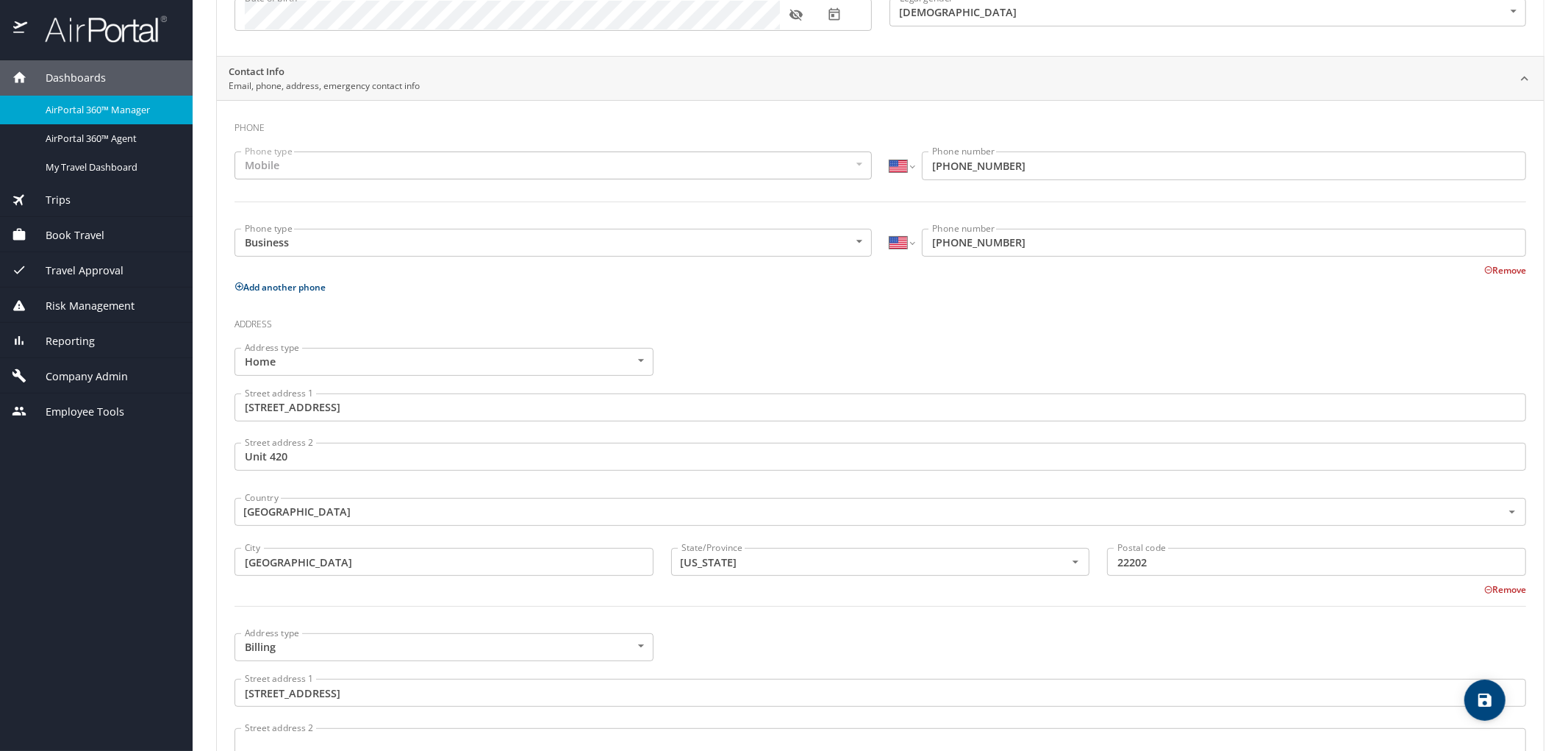
scroll to position [28, 0]
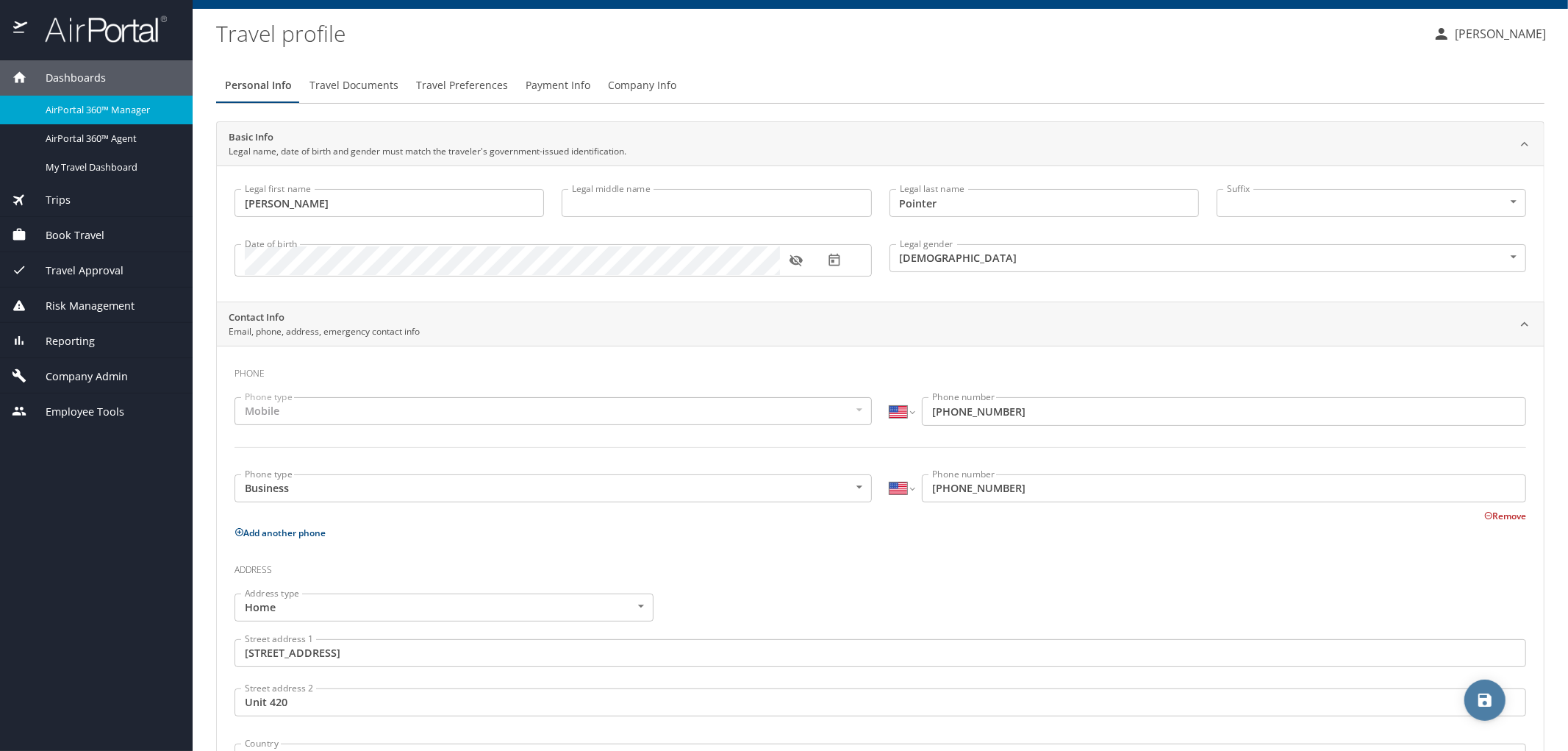
click at [1480, 703] on icon "save" at bounding box center [1485, 701] width 14 height 14
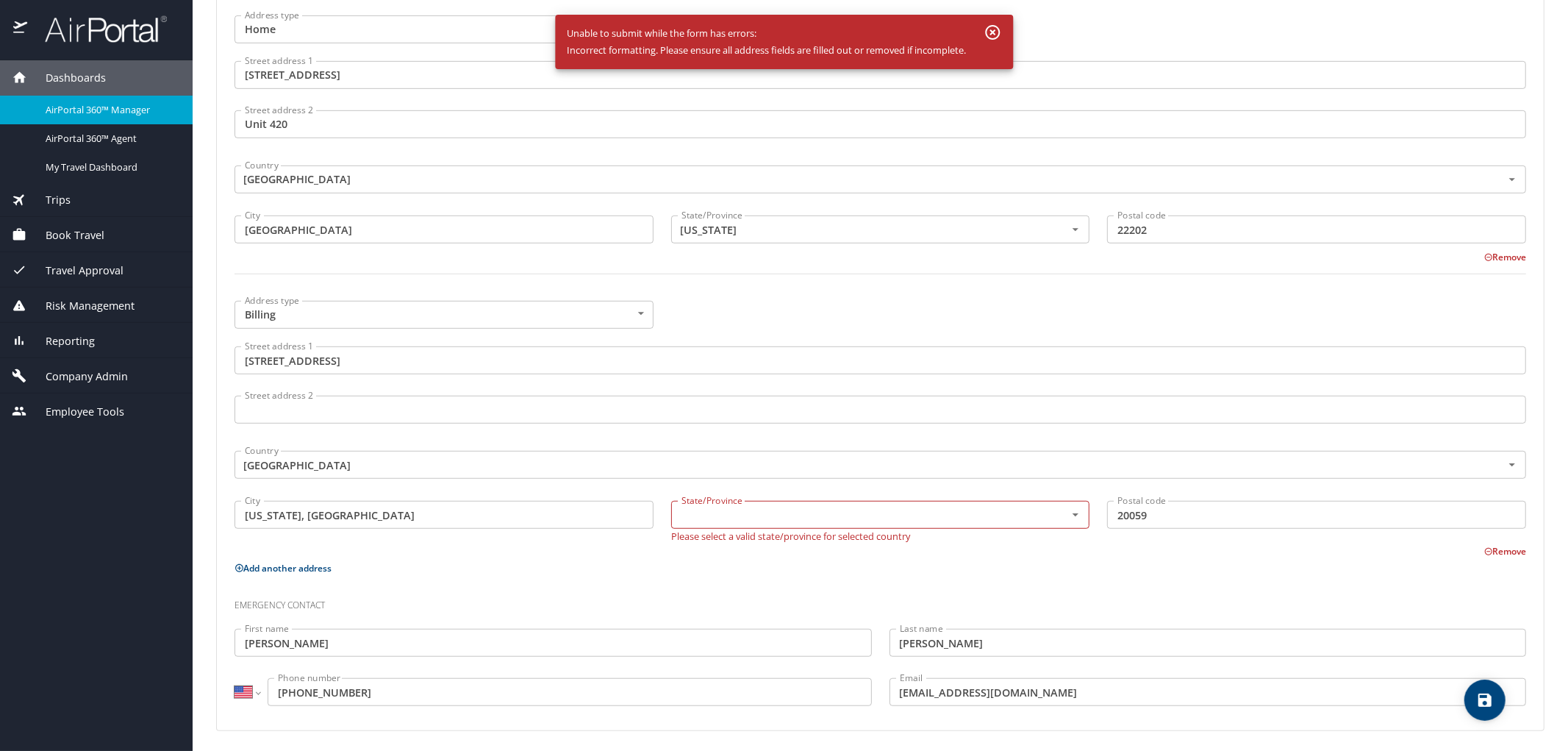
scroll to position [609, 0]
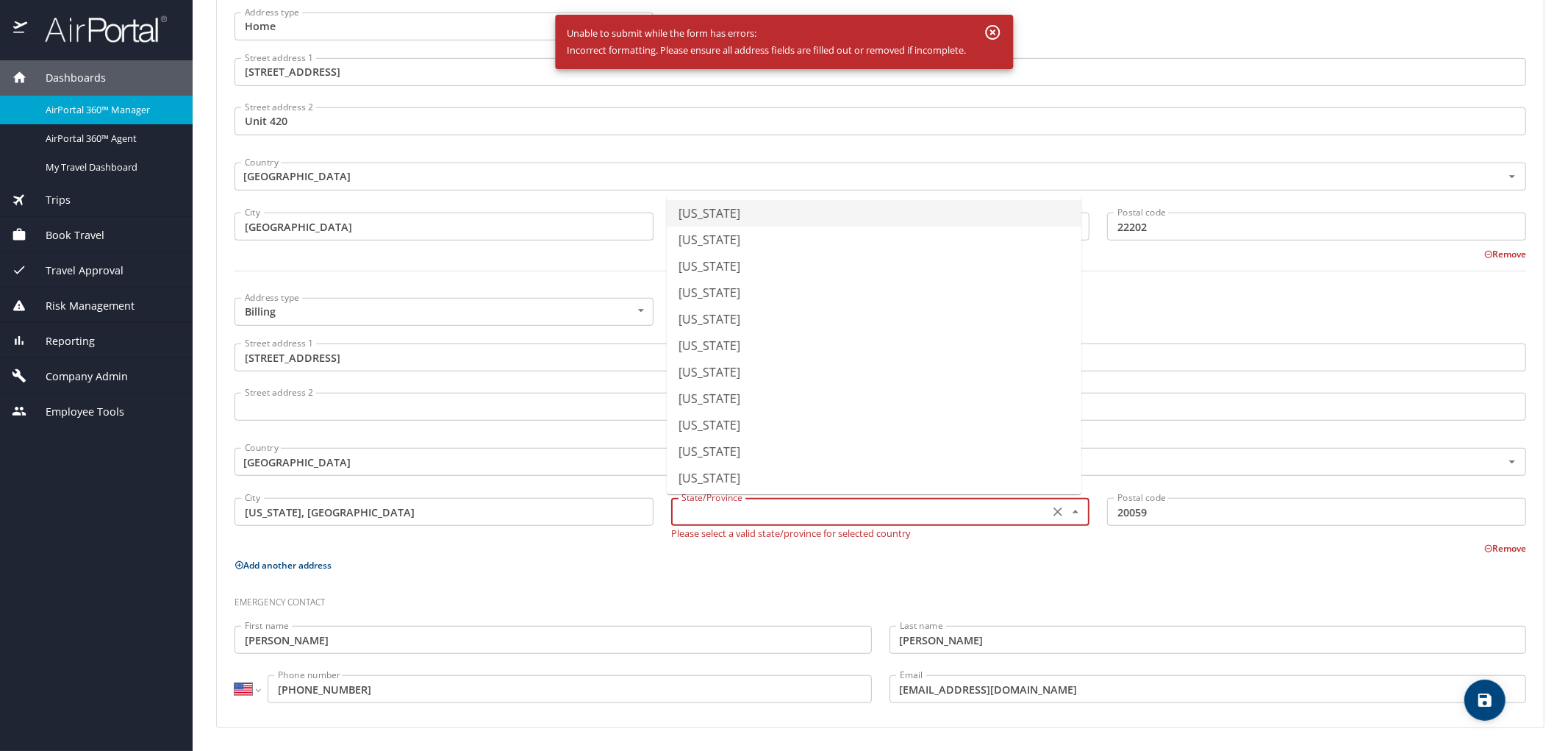
click at [694, 508] on input "text" at bounding box center [859, 511] width 367 height 19
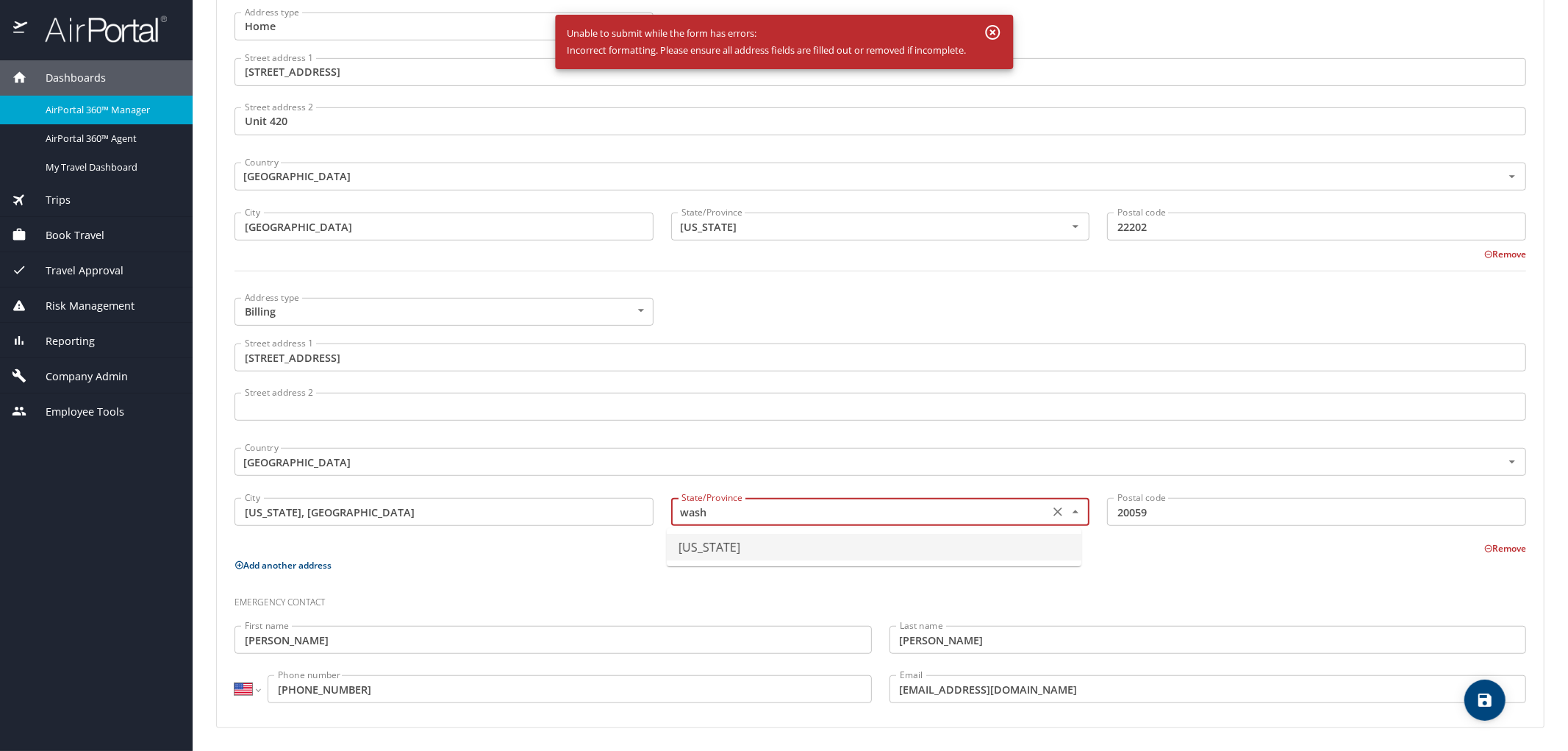
click at [997, 512] on input "wash" at bounding box center [859, 511] width 367 height 19
type input "w"
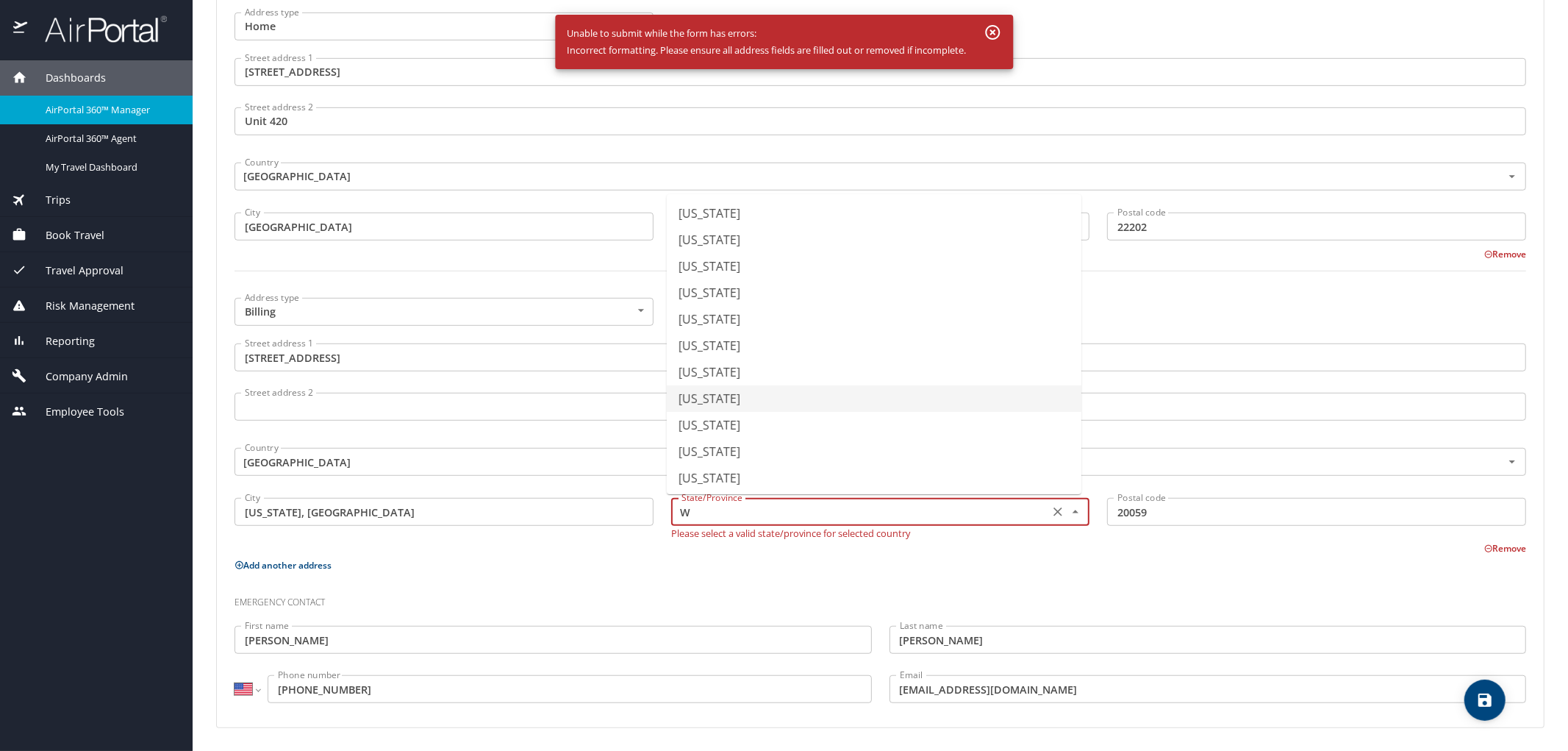
click at [956, 399] on li "Washington" at bounding box center [874, 398] width 414 height 26
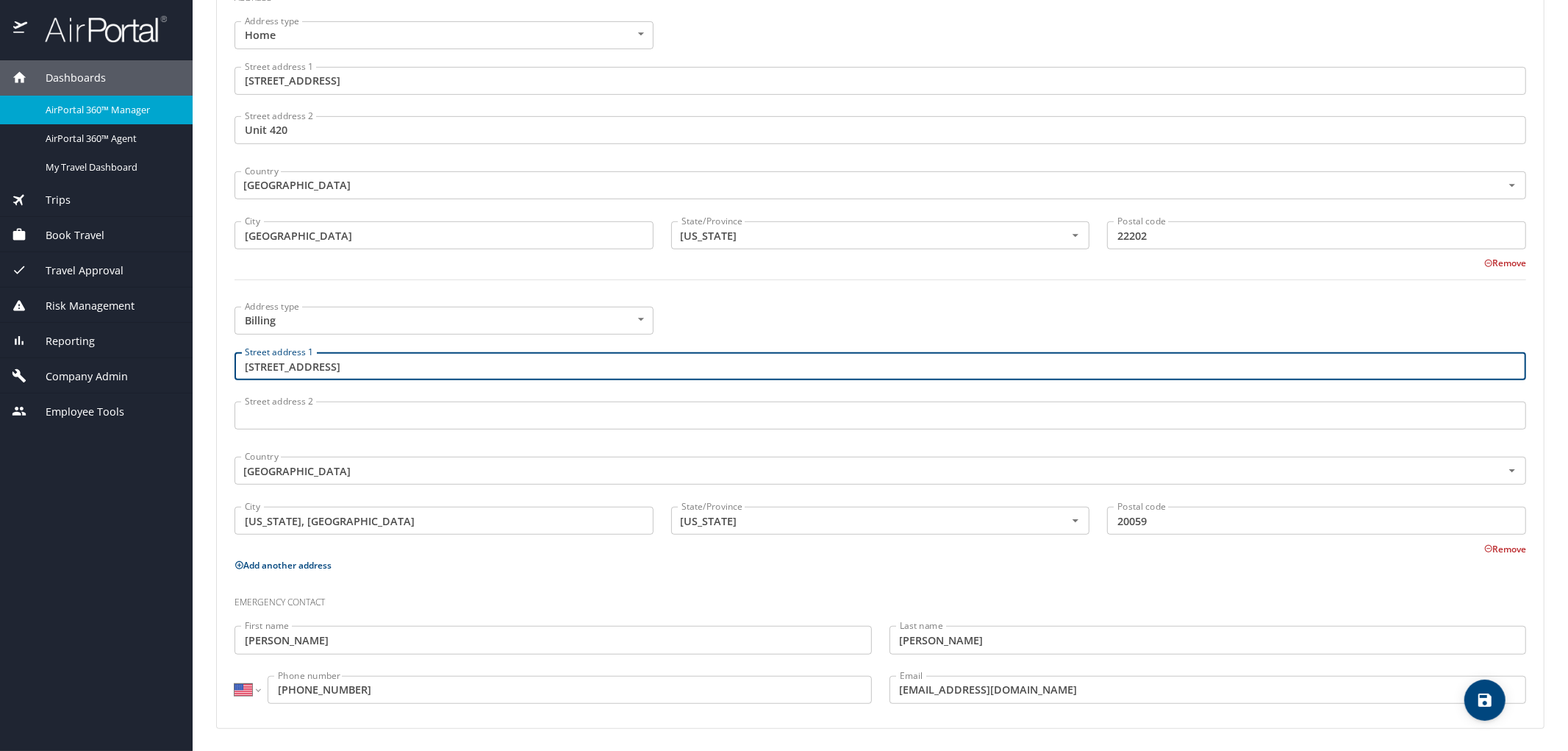
drag, startPoint x: 454, startPoint y: 372, endPoint x: 223, endPoint y: 379, distance: 231.1
click at [223, 379] on div "Phone Phone type Mobile Mobile Phone type International Afghanistan Åland Islan…" at bounding box center [880, 250] width 1327 height 954
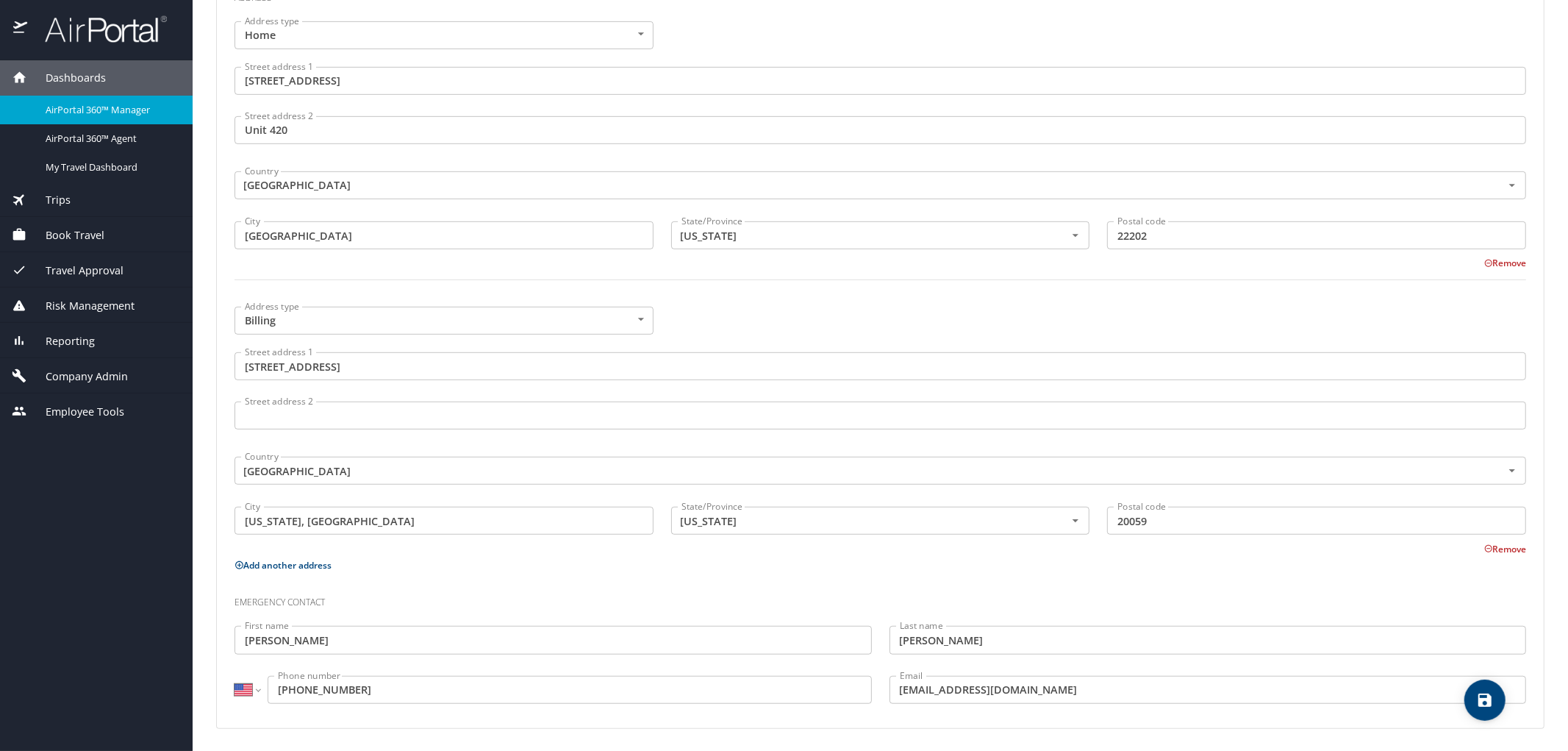
click at [427, 552] on div "Remove" at bounding box center [871, 547] width 1309 height 18
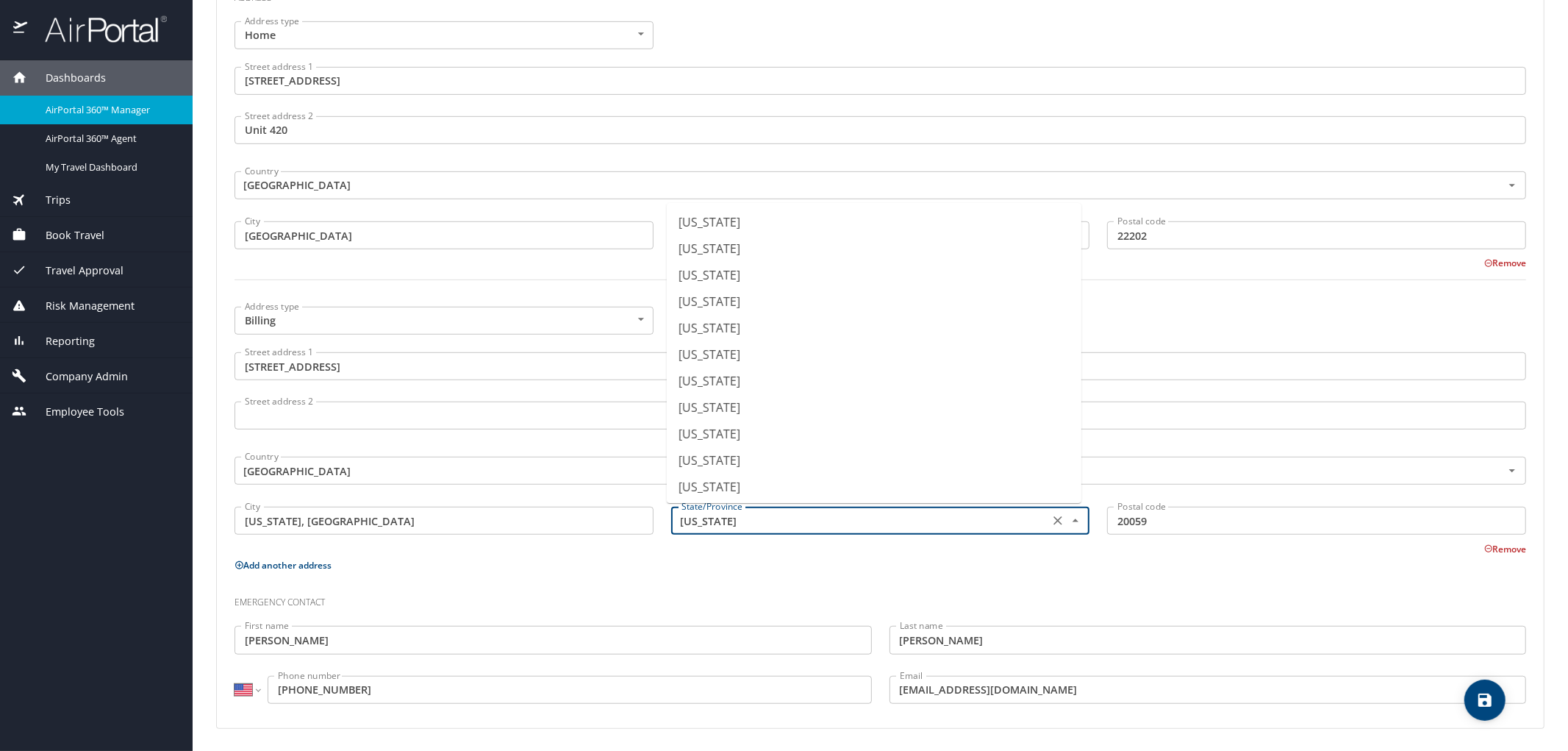
click at [753, 517] on input "Washington" at bounding box center [859, 520] width 367 height 19
click at [767, 437] on li "District of Columbia" at bounding box center [874, 433] width 414 height 26
type input "District of Columbia"
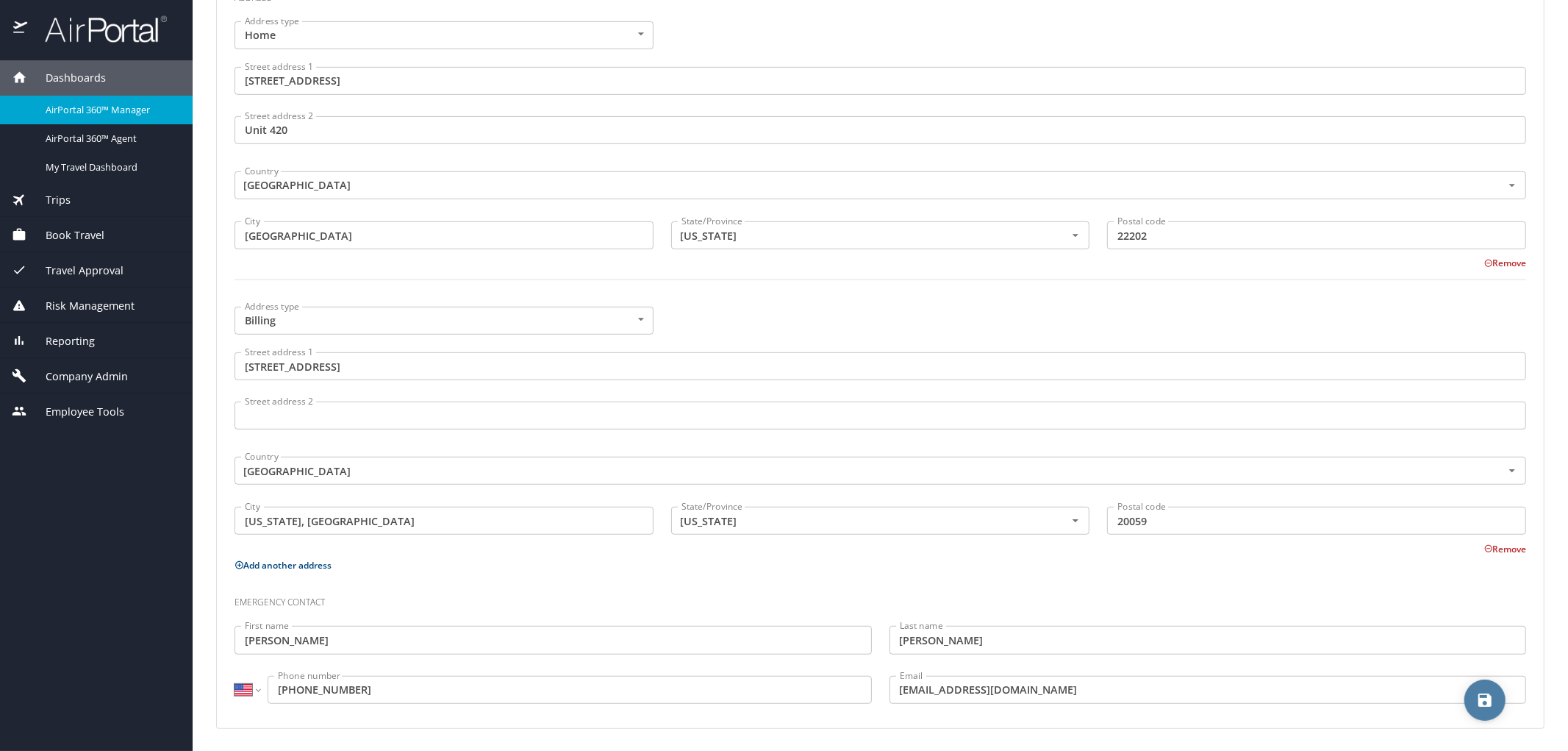
click at [1489, 700] on icon "save" at bounding box center [1485, 701] width 14 height 14
select select "US"
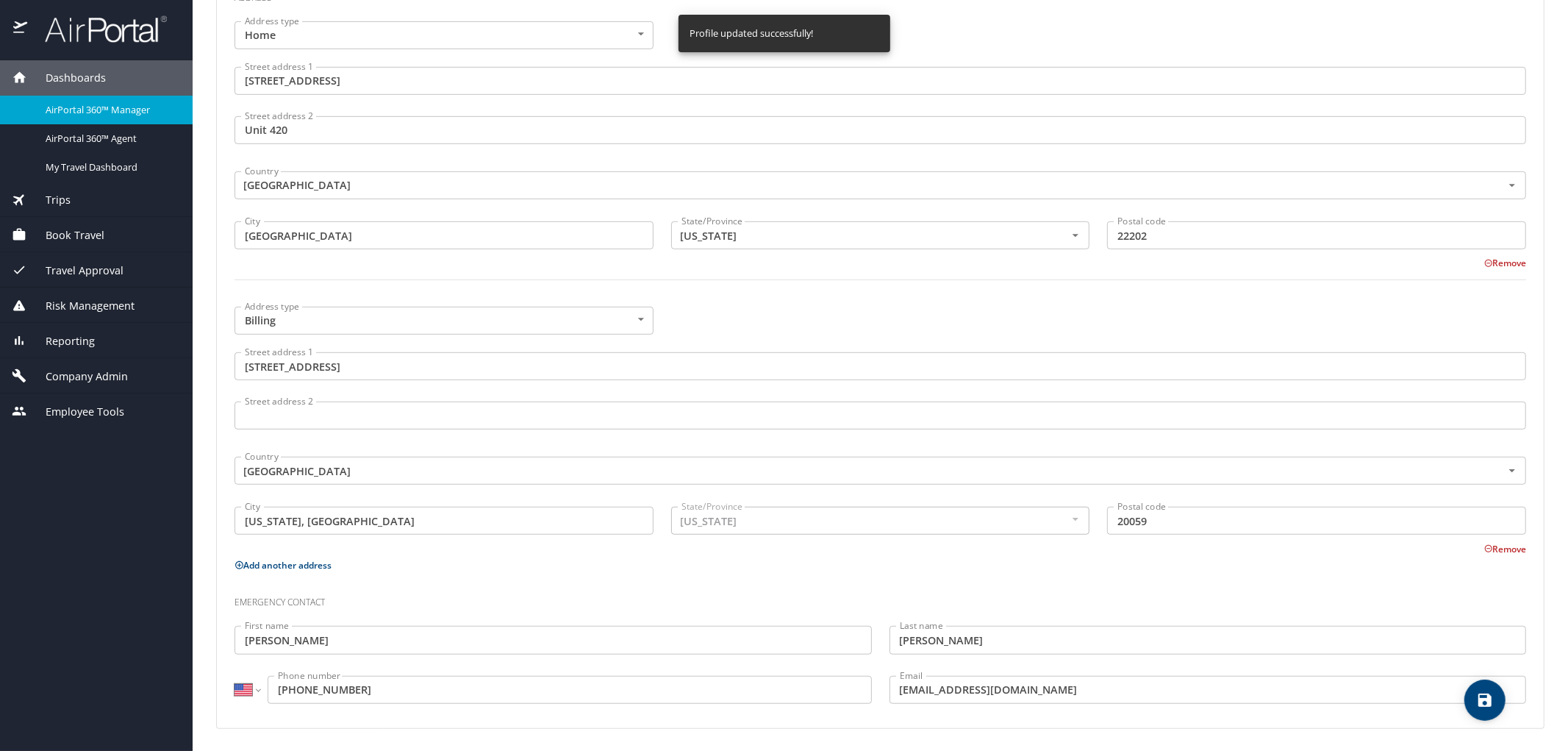
select select "US"
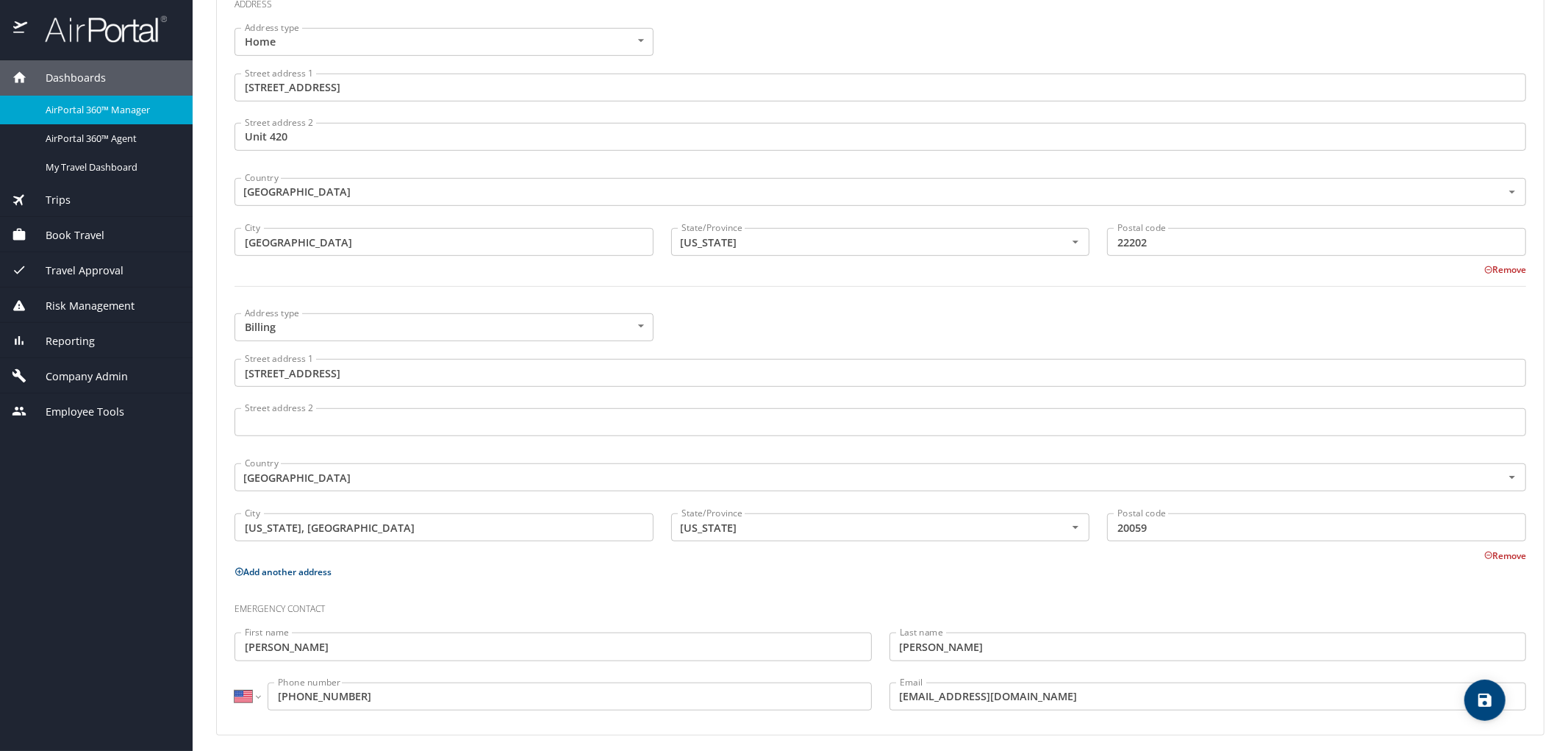
scroll to position [600, 0]
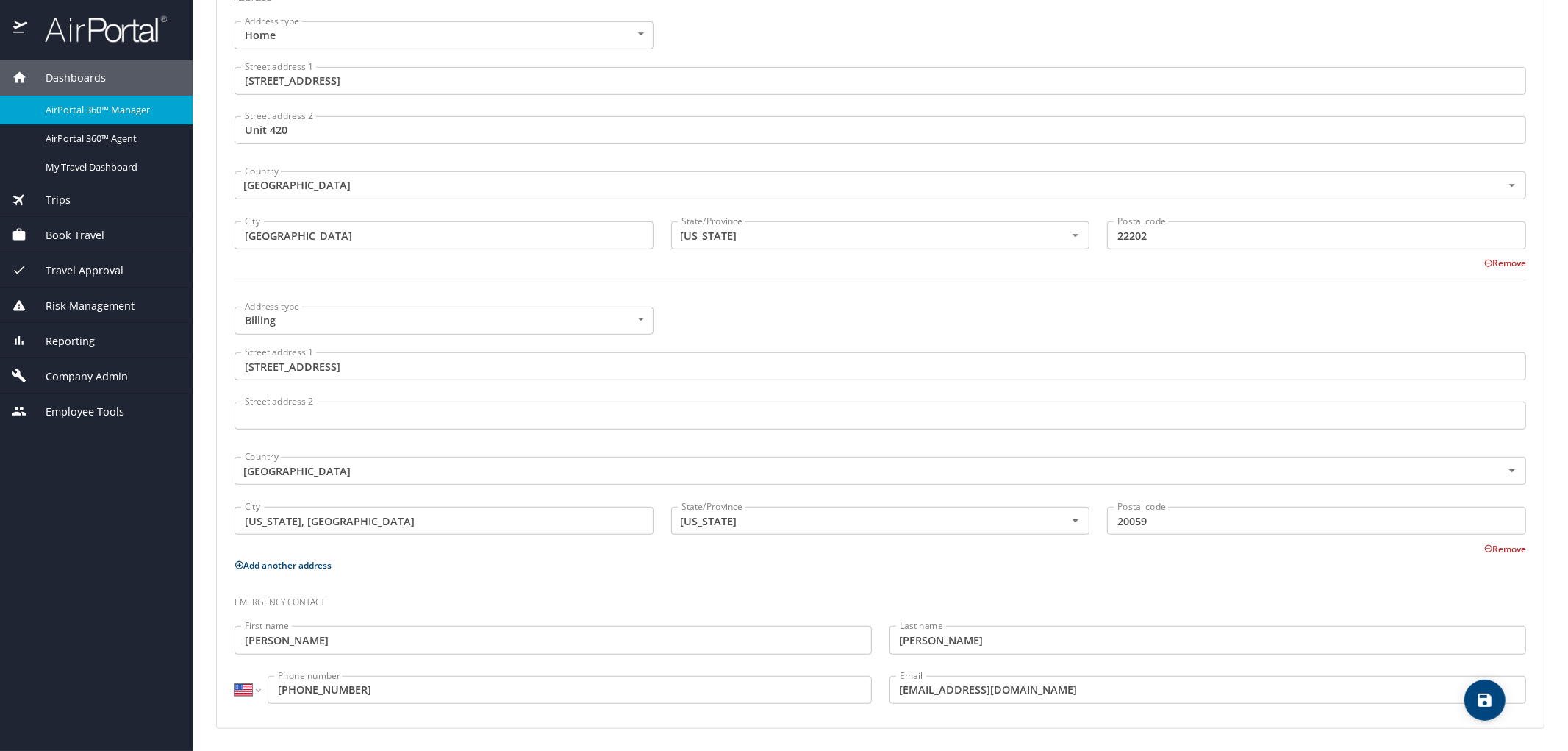
click at [302, 690] on input "(857) 269-8755" at bounding box center [570, 689] width 604 height 28
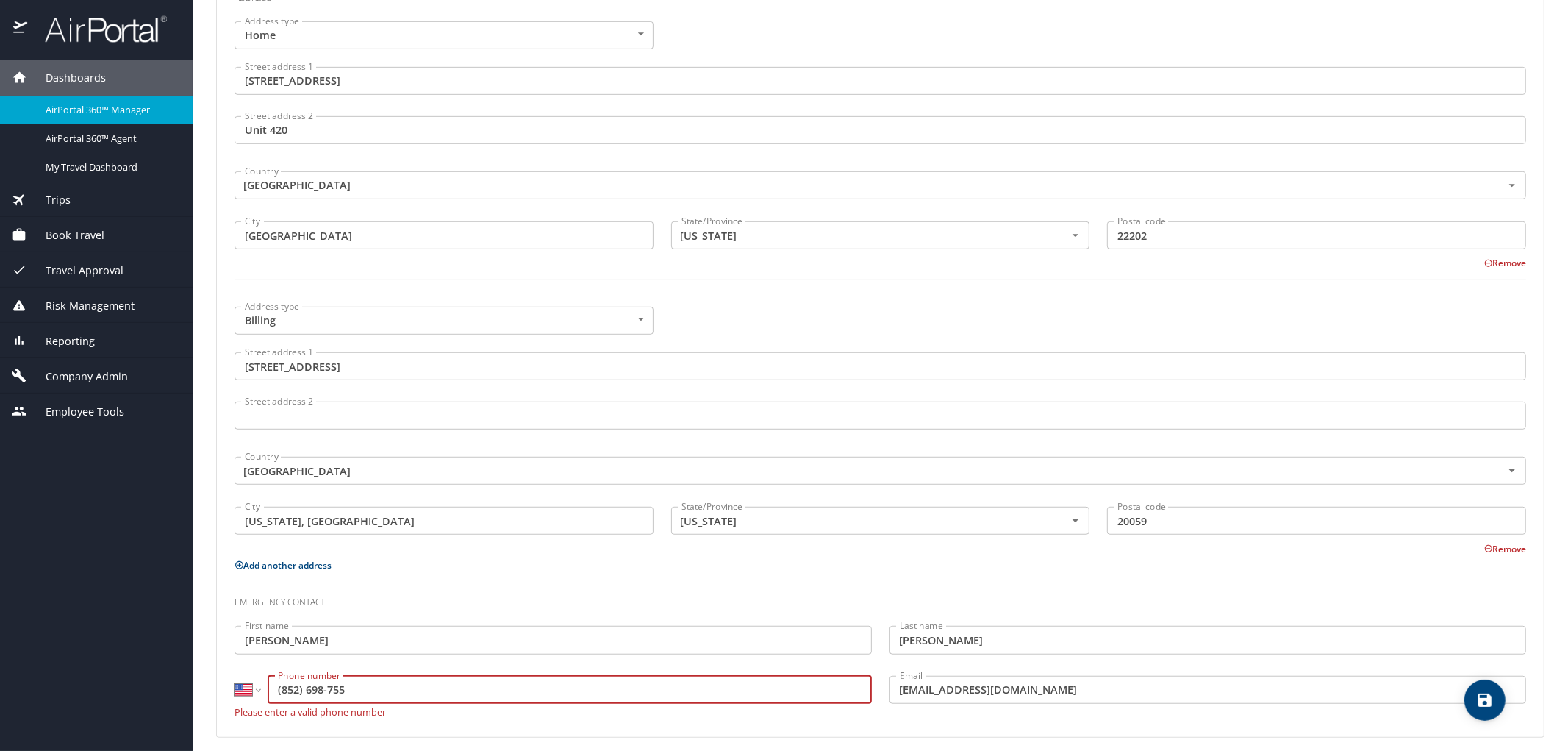
drag, startPoint x: 348, startPoint y: 687, endPoint x: 212, endPoint y: 687, distance: 136.0
click at [212, 687] on main "Editing Mildred Pointer 's profile Travel profile Trudy Jeffs Personal Info Tra…" at bounding box center [880, 376] width 1376 height 751
paste input "1 (857) 269-8"
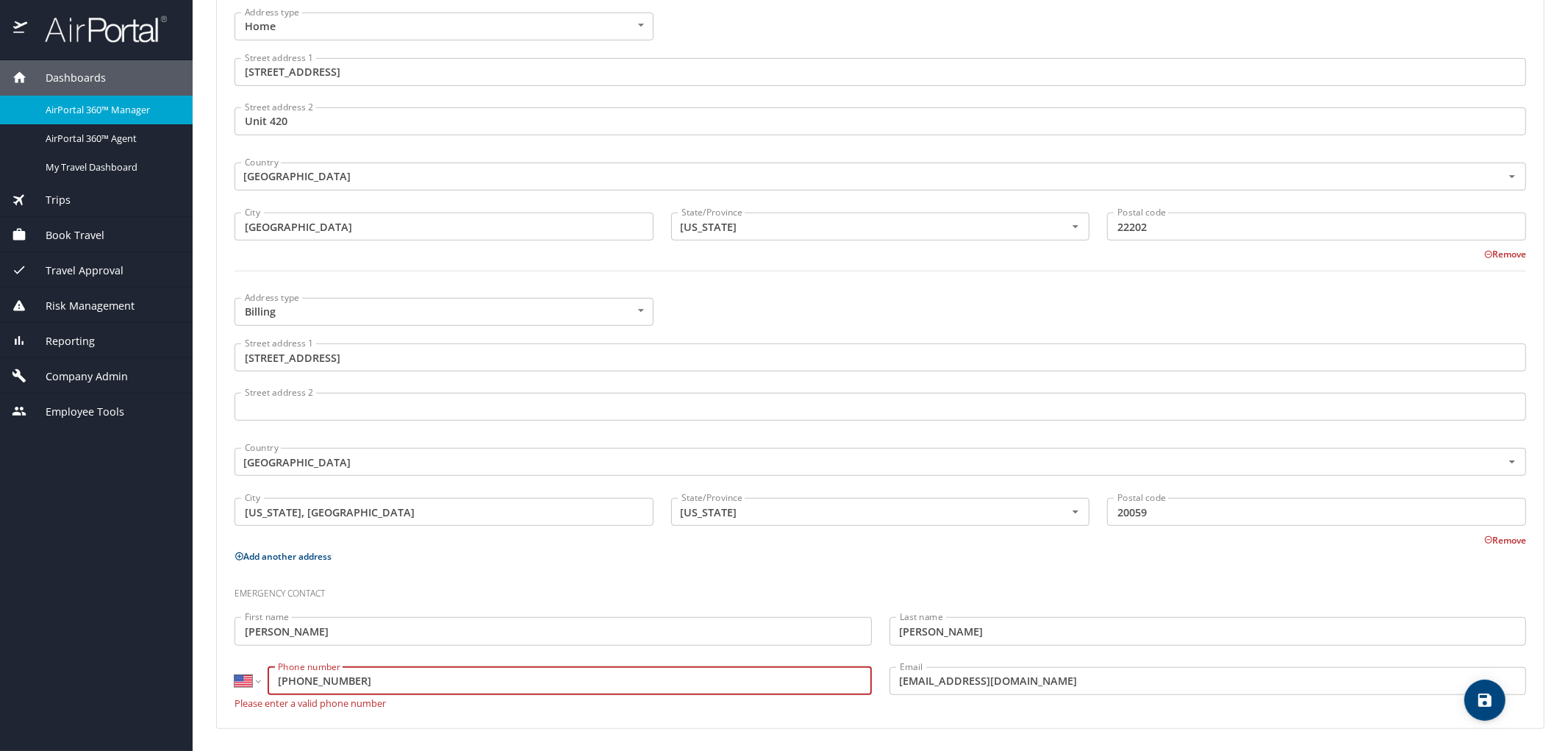
type input "1 (857) 269-8755"
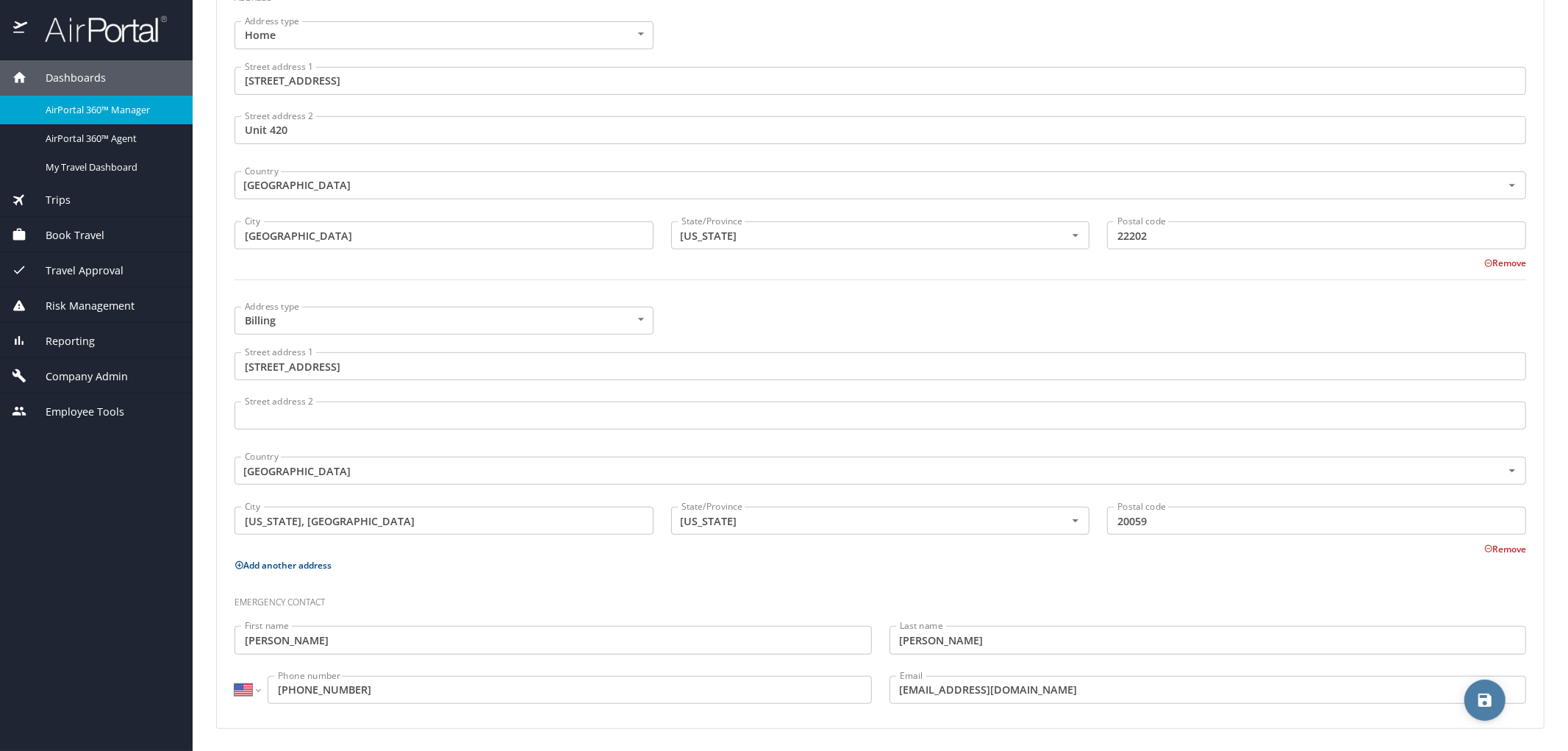
click at [1482, 701] on icon "save" at bounding box center [1485, 701] width 14 height 14
select select "US"
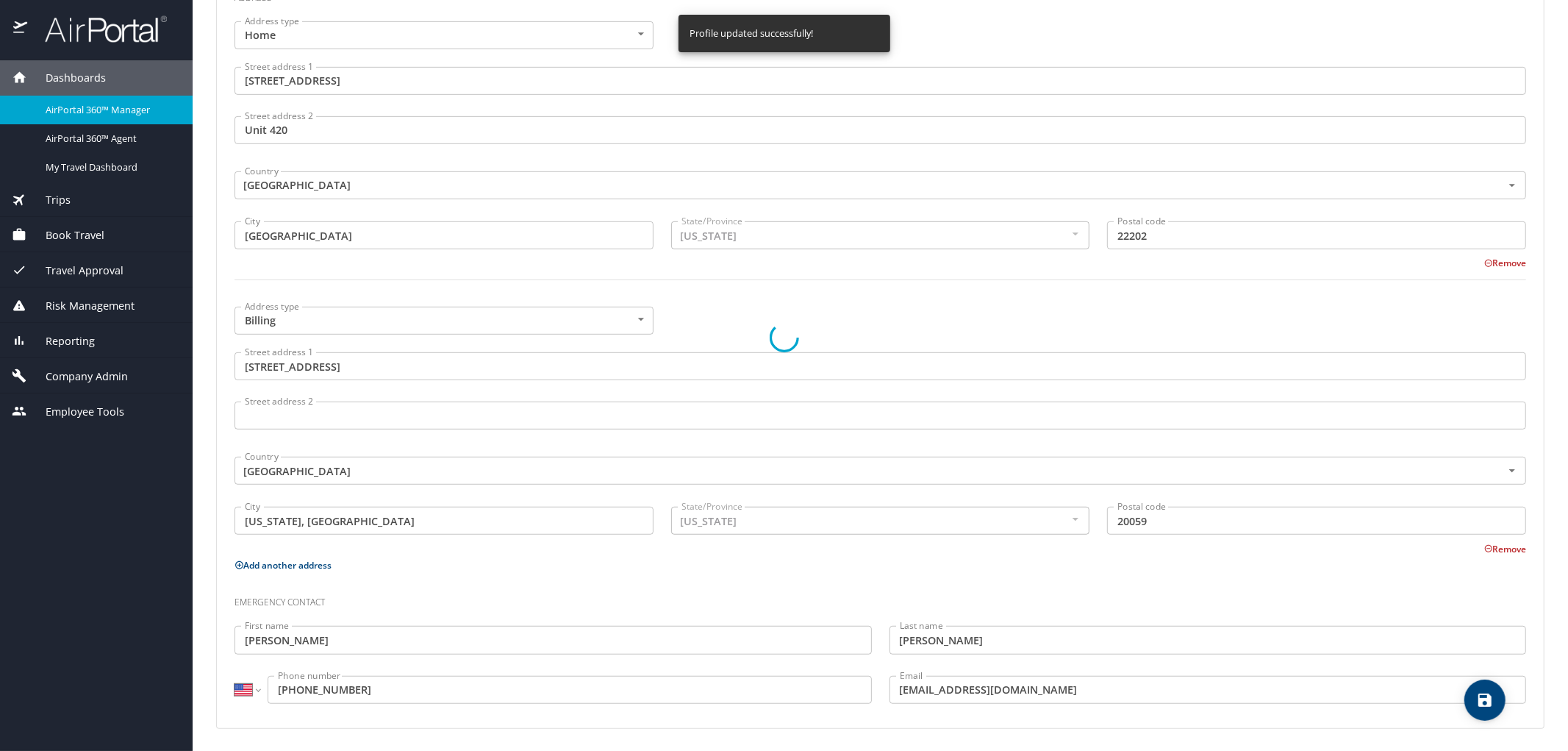
select select "US"
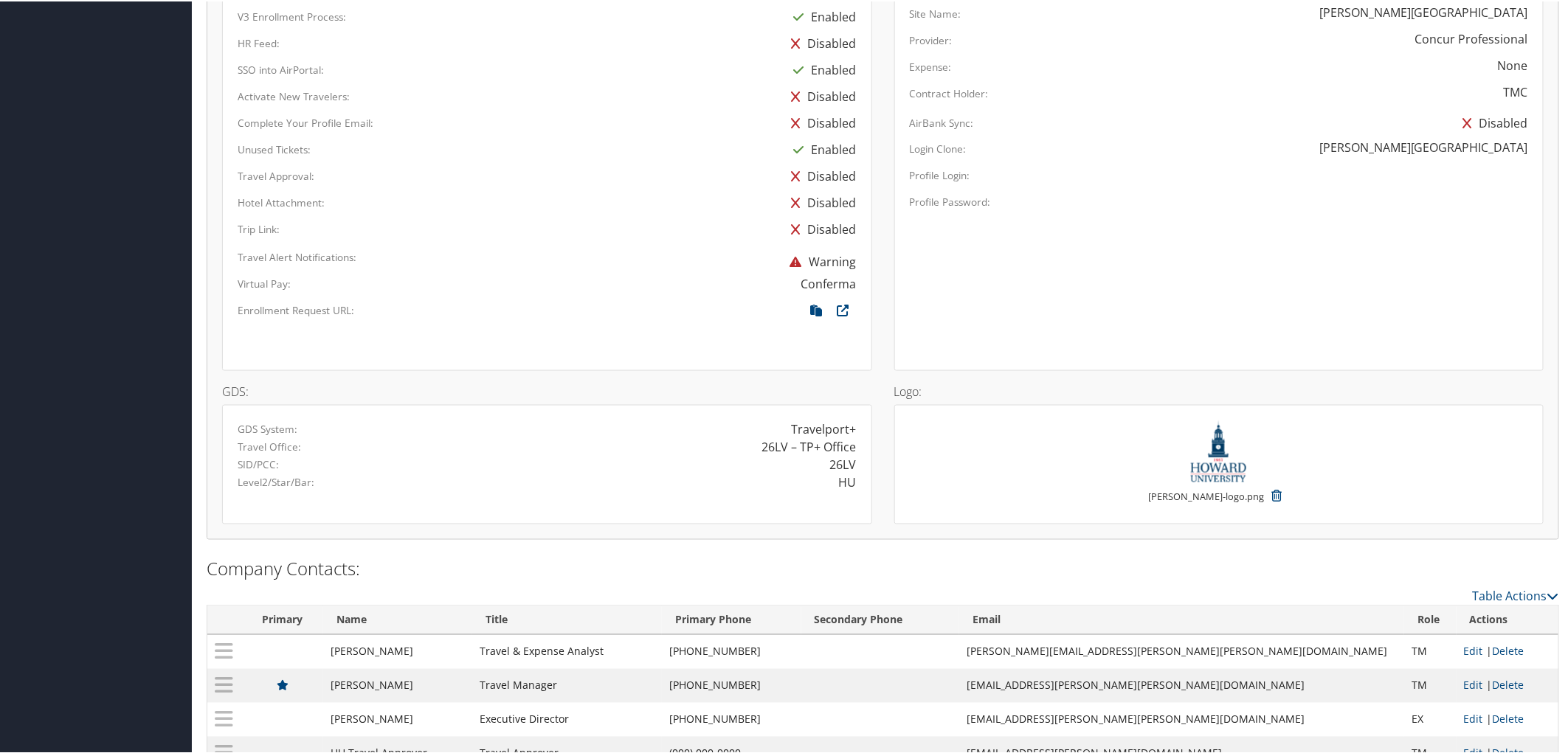
scroll to position [1003, 0]
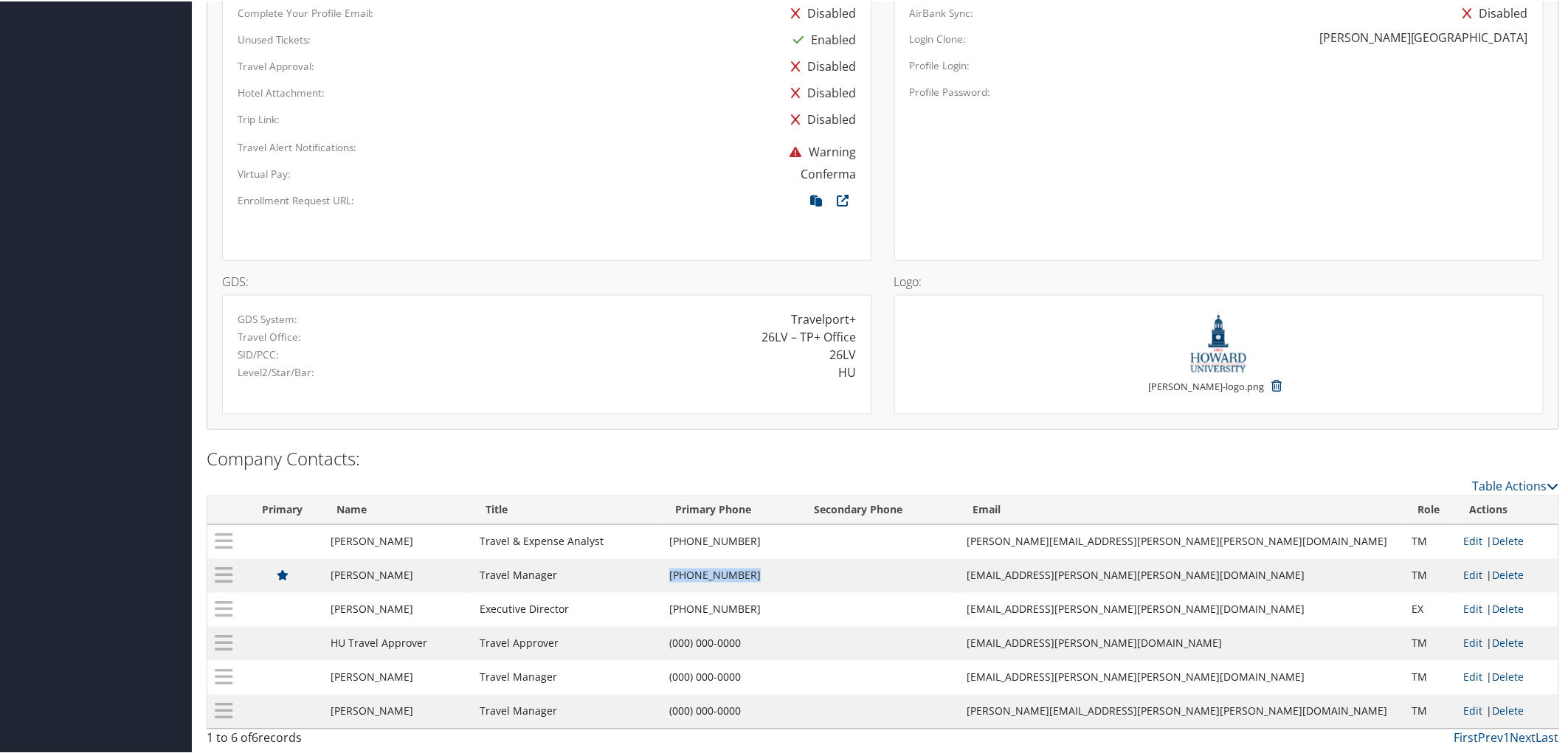
drag, startPoint x: 748, startPoint y: 575, endPoint x: 820, endPoint y: 575, distance: 72.0
click at [801, 575] on td "[PHONE_NUMBER]" at bounding box center [732, 574] width 139 height 34
copy td "[PHONE_NUMBER]"
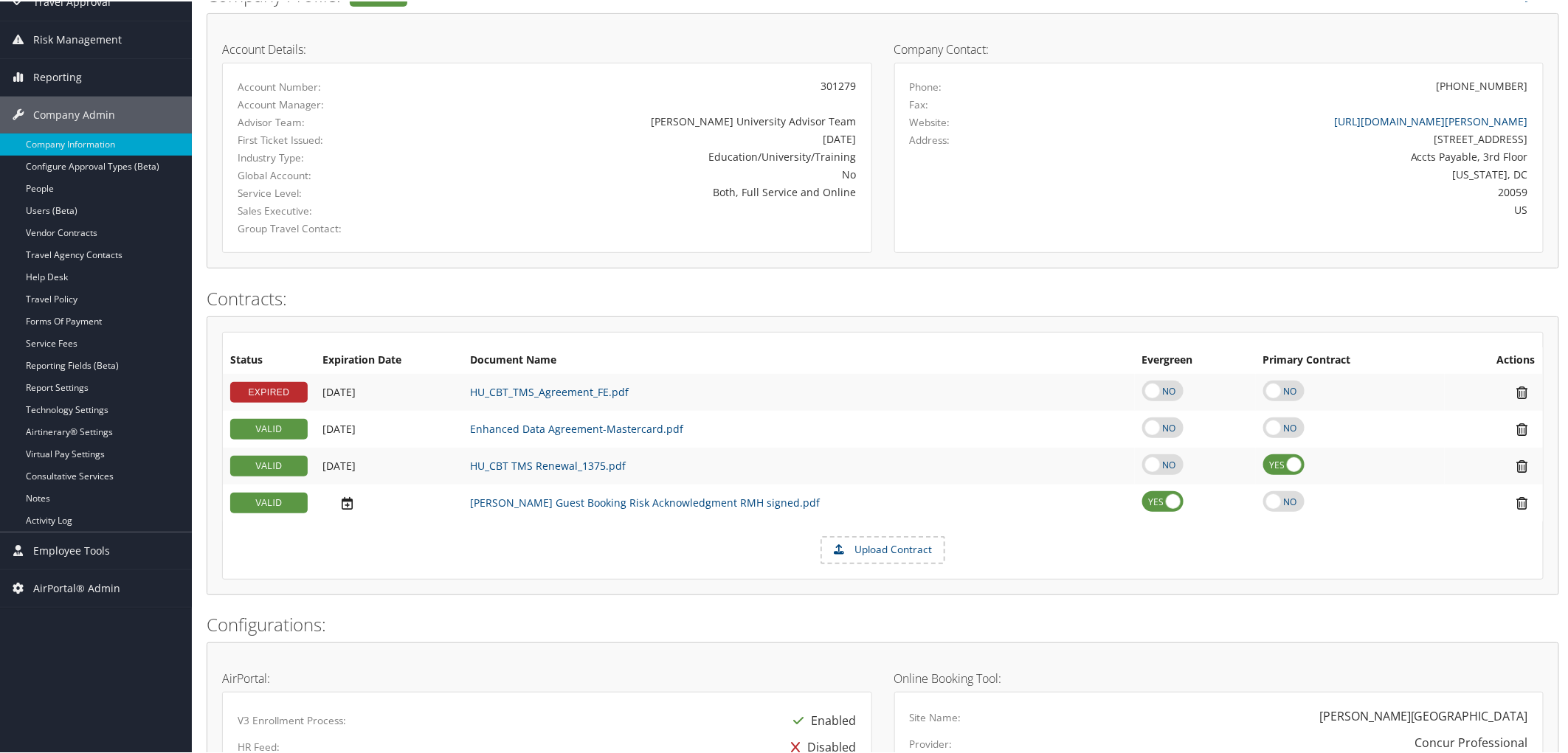
scroll to position [0, 0]
